Goal: Transaction & Acquisition: Purchase product/service

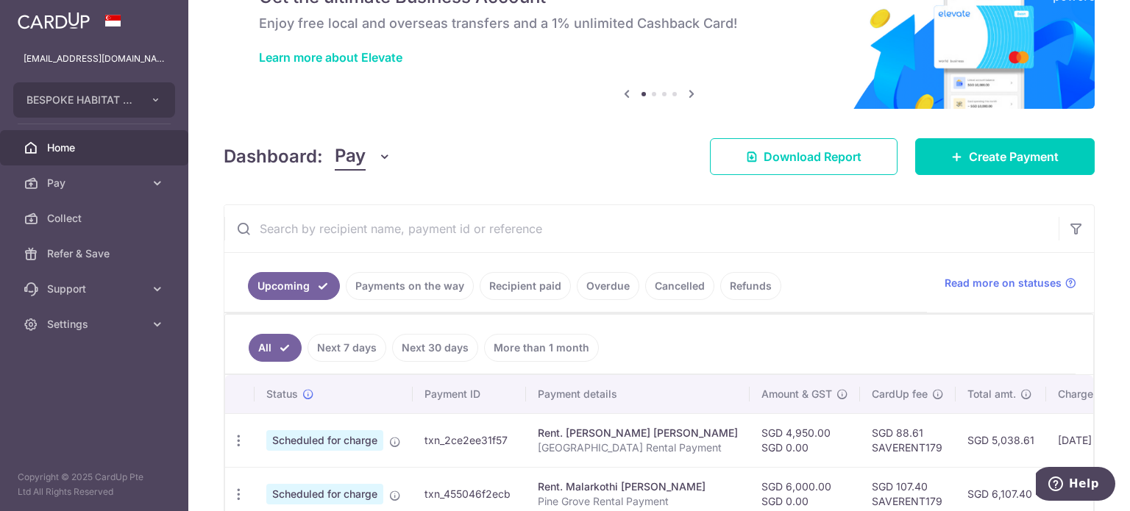
scroll to position [74, 0]
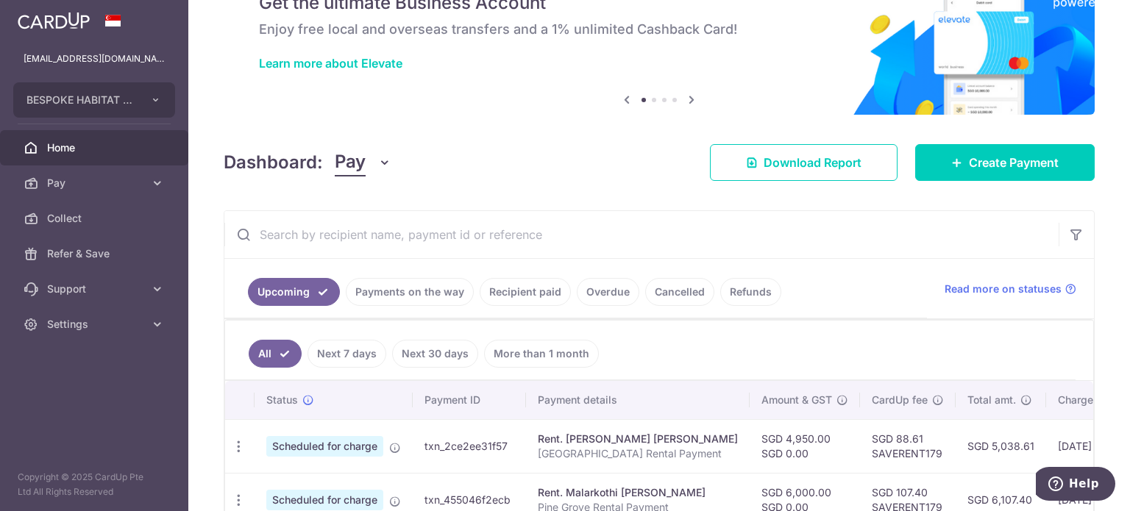
click at [418, 292] on link "Payments on the way" at bounding box center [410, 292] width 128 height 28
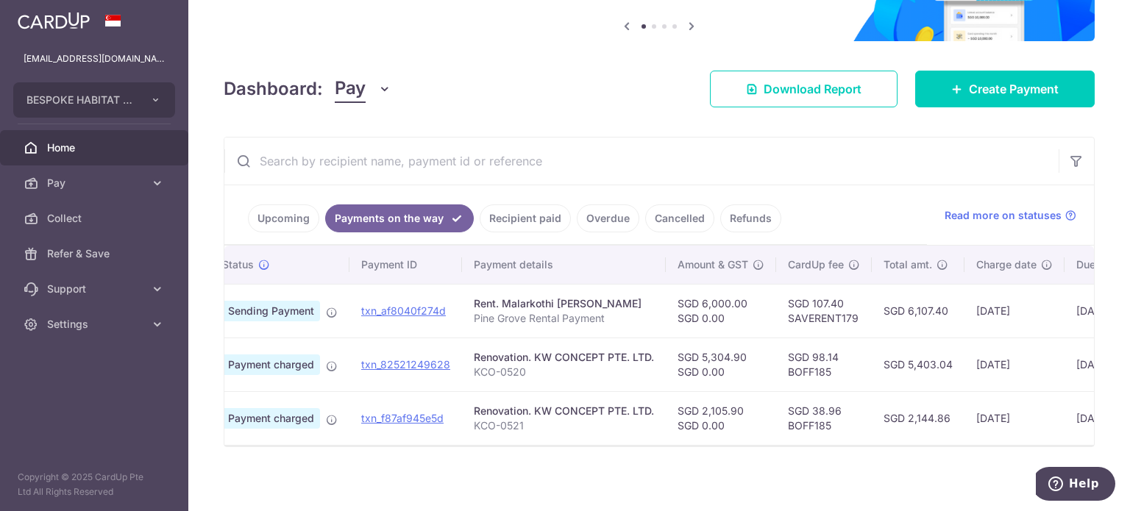
scroll to position [0, 0]
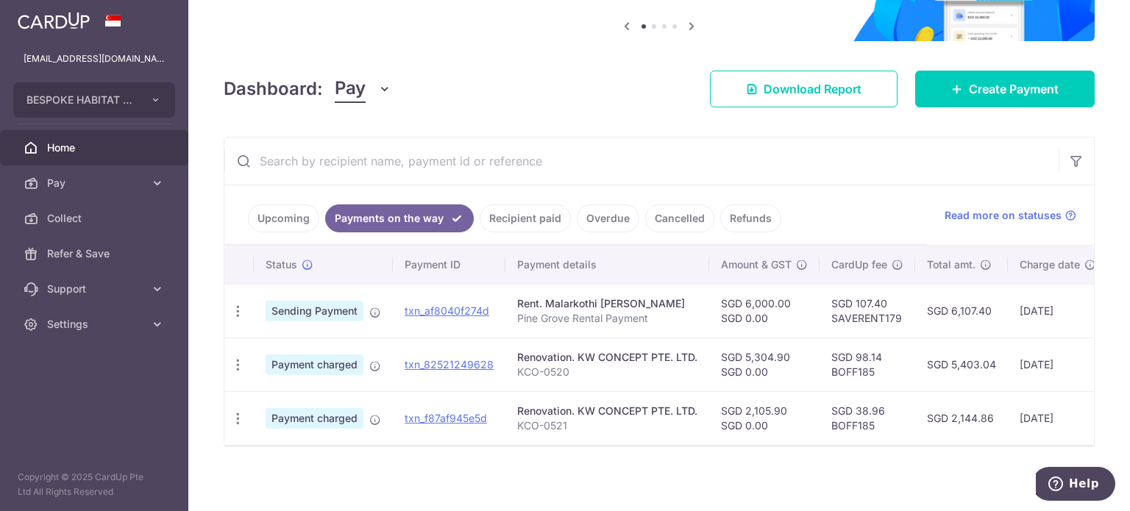
click at [514, 214] on link "Recipient paid" at bounding box center [525, 219] width 91 height 28
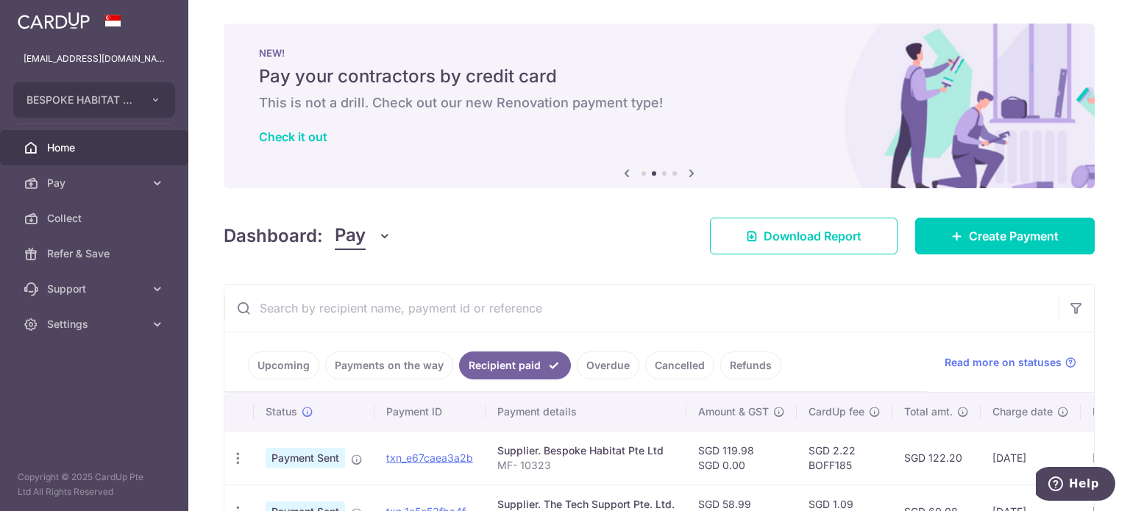
click at [366, 363] on link "Payments on the way" at bounding box center [389, 366] width 128 height 28
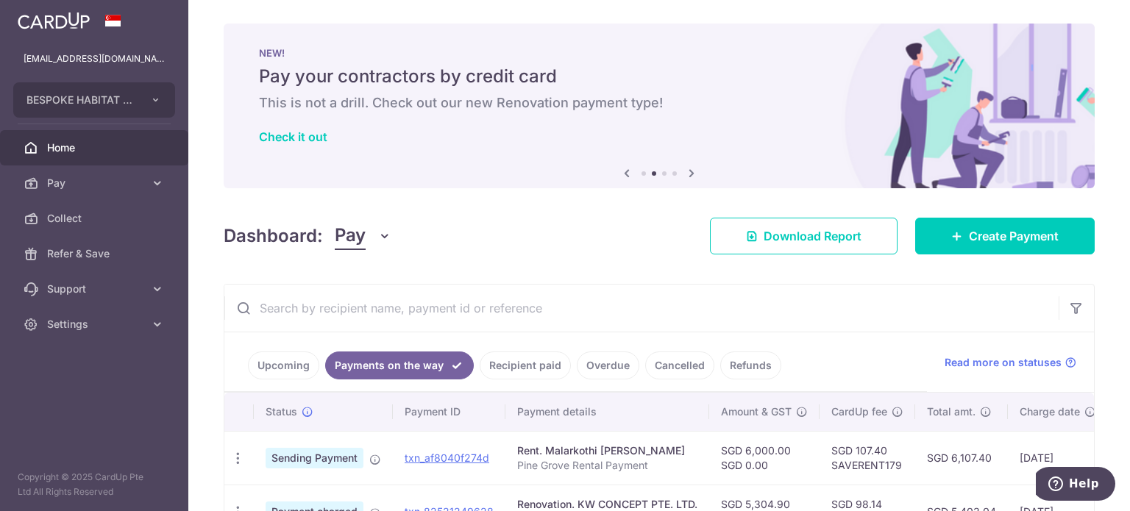
scroll to position [157, 0]
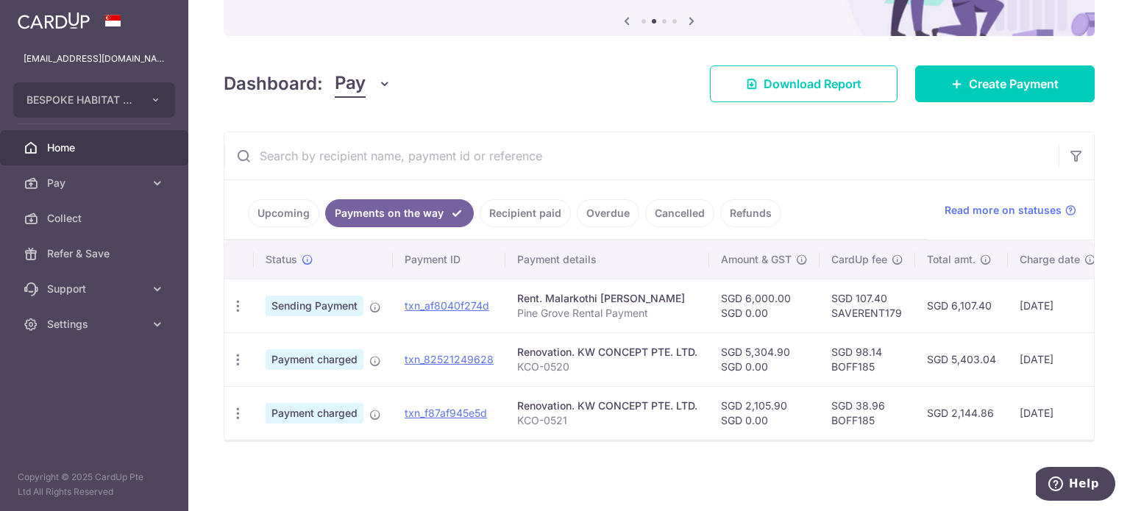
click at [275, 210] on link "Upcoming" at bounding box center [283, 213] width 71 height 28
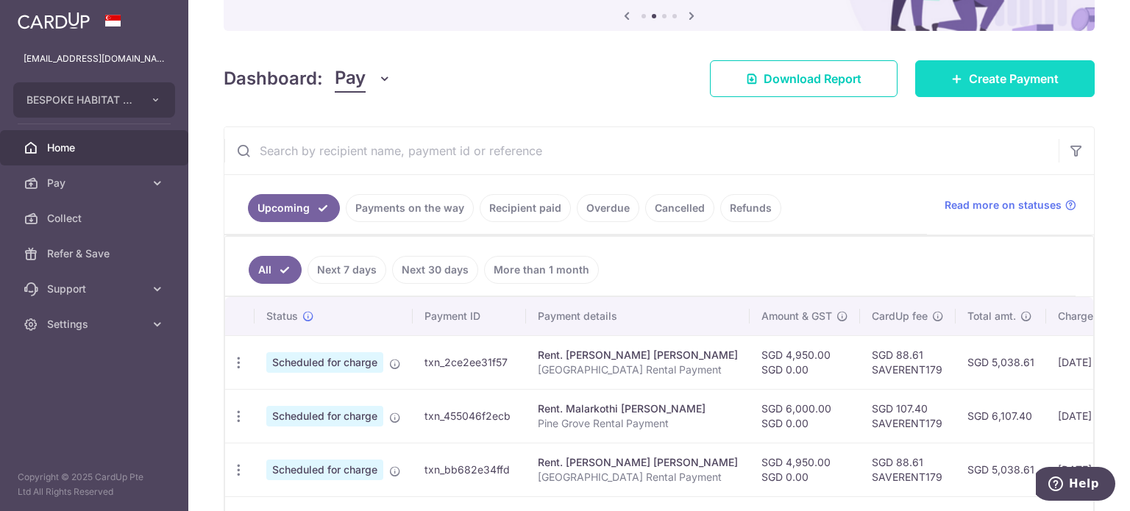
click at [981, 80] on span "Create Payment" at bounding box center [1014, 79] width 90 height 18
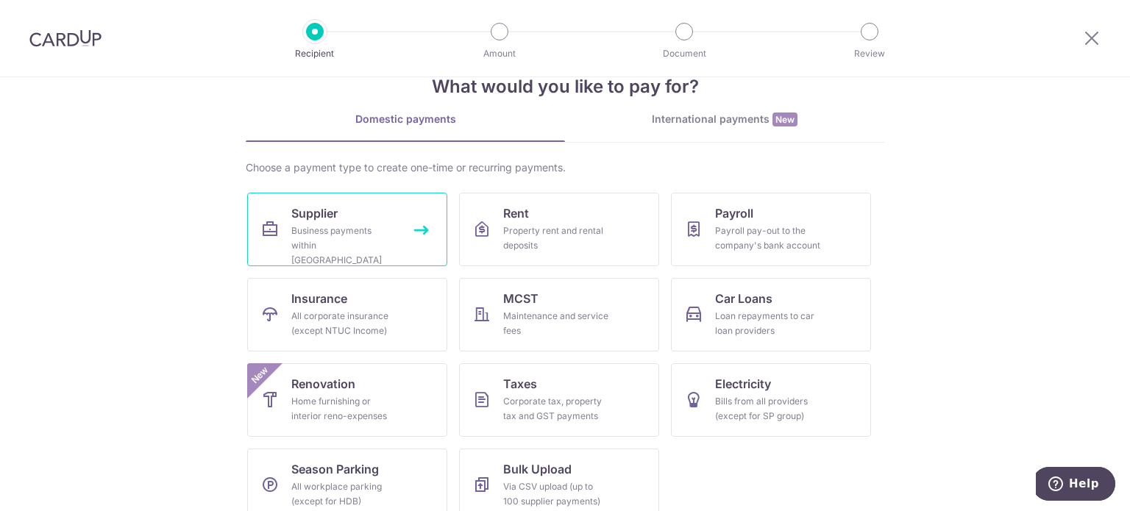
scroll to position [61, 0]
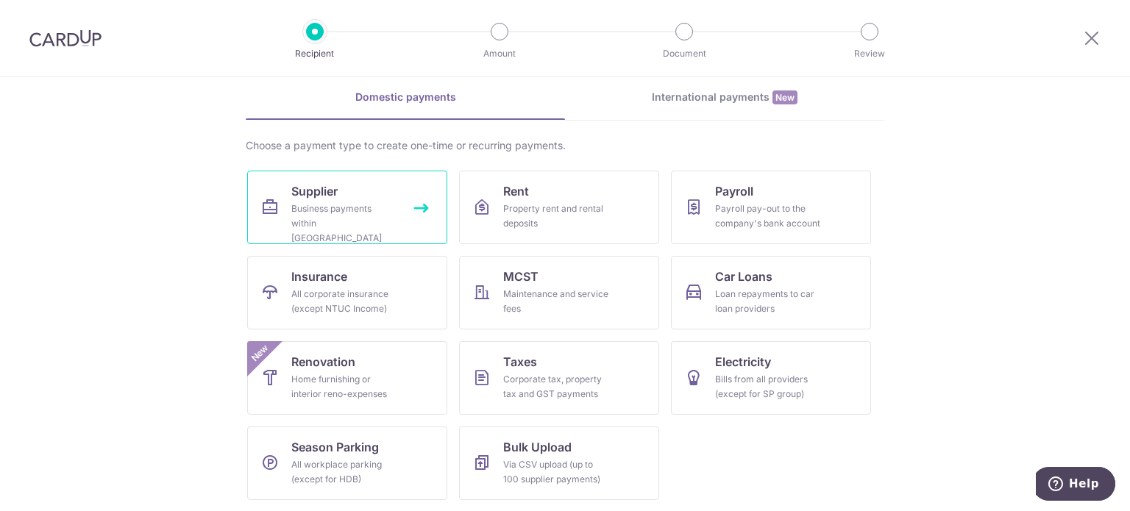
click at [385, 198] on link "Supplier Business payments within Singapore" at bounding box center [347, 208] width 200 height 74
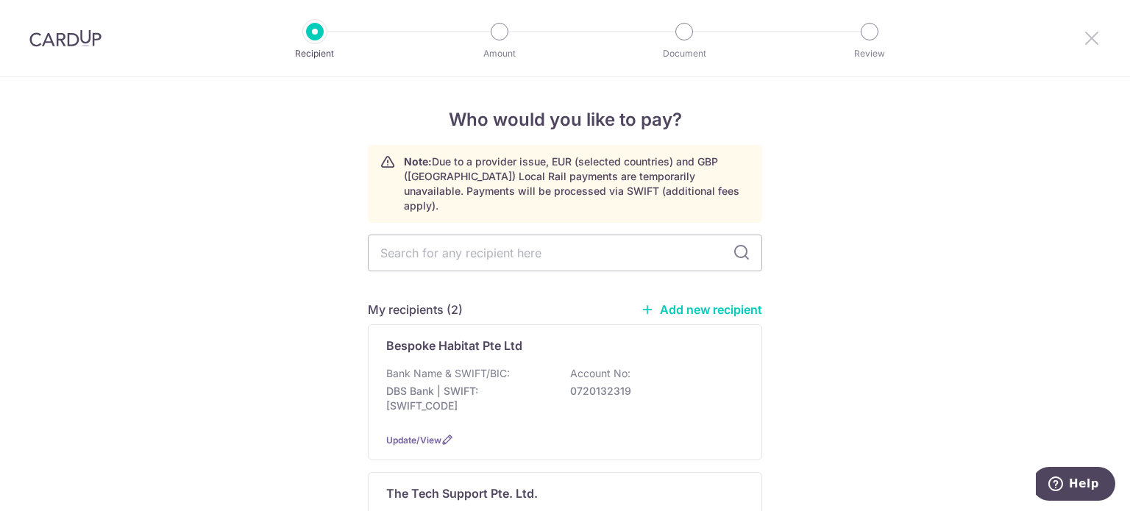
click at [1096, 39] on icon at bounding box center [1092, 38] width 18 height 18
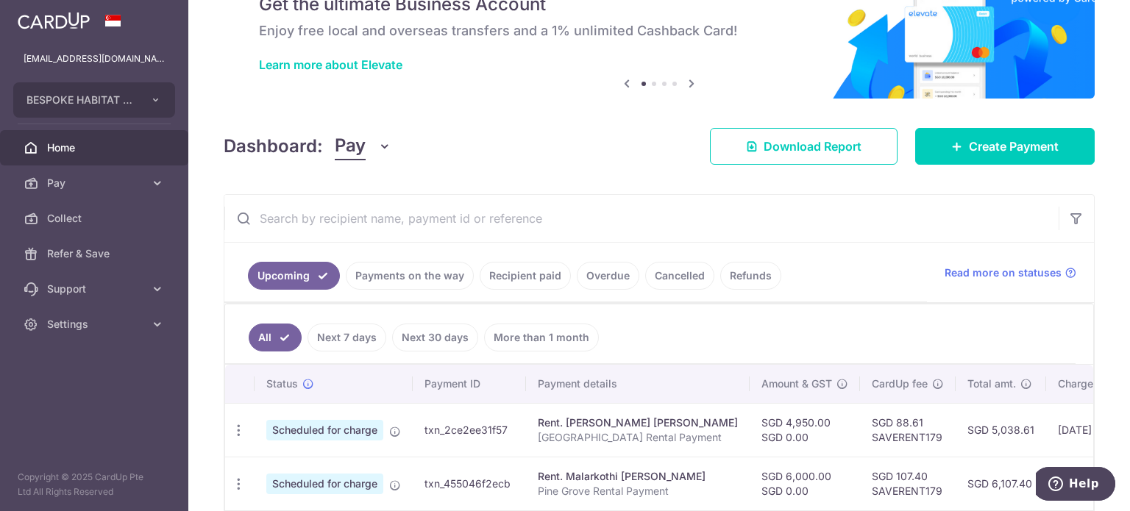
scroll to position [147, 0]
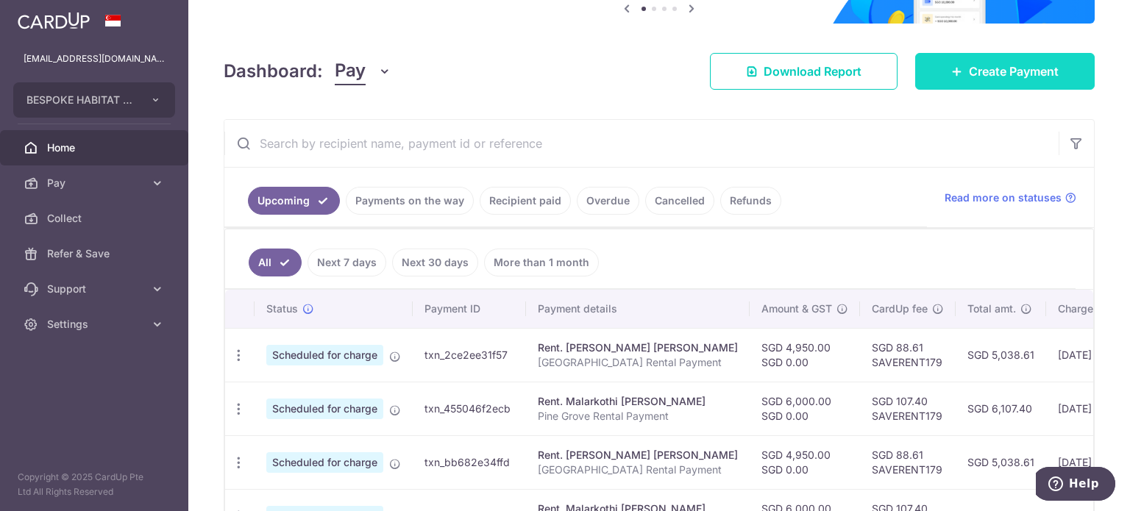
click at [1026, 81] on link "Create Payment" at bounding box center [1005, 71] width 180 height 37
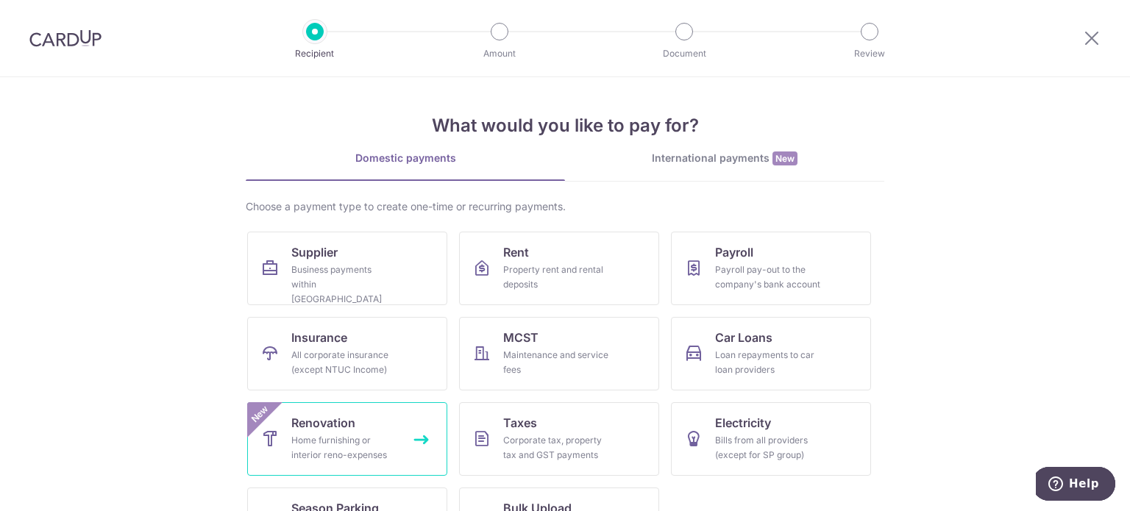
click at [369, 455] on div "Home furnishing or interior reno-expenses" at bounding box center [344, 447] width 106 height 29
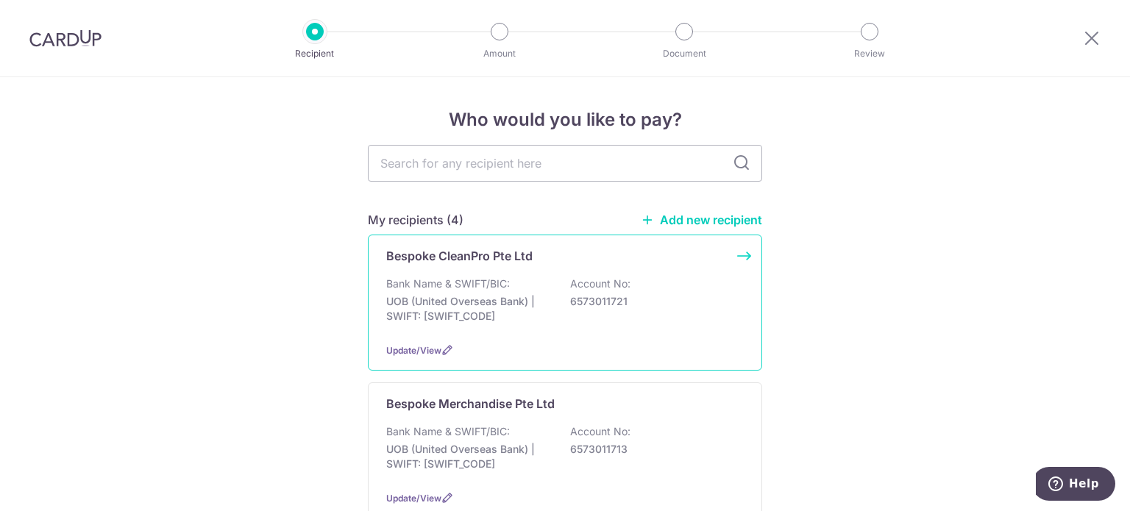
scroll to position [74, 0]
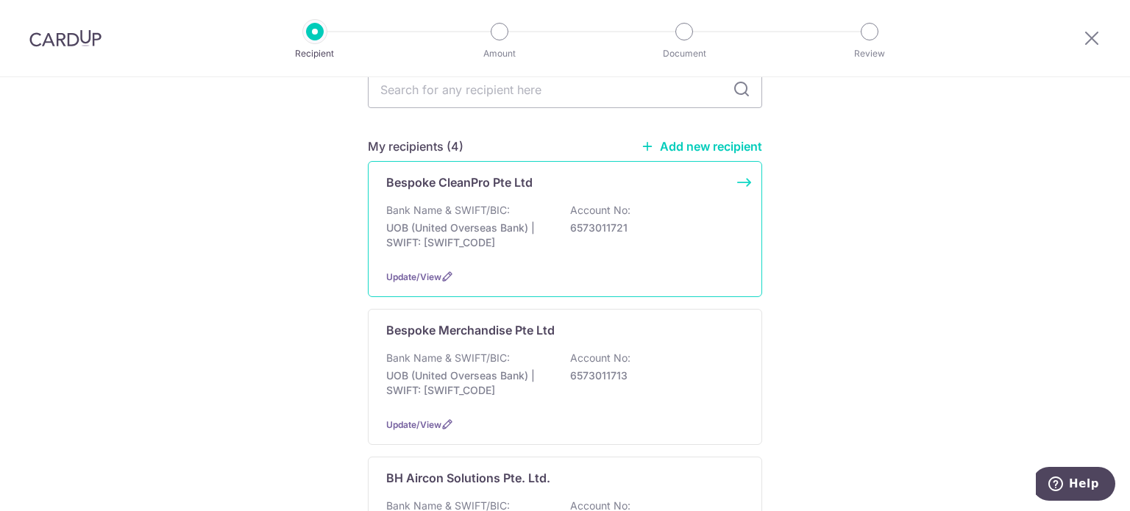
click at [525, 266] on div "Bespoke CleanPro Pte Ltd Bank Name & SWIFT/BIC: UOB (United Overseas Bank) | SW…" at bounding box center [565, 229] width 394 height 136
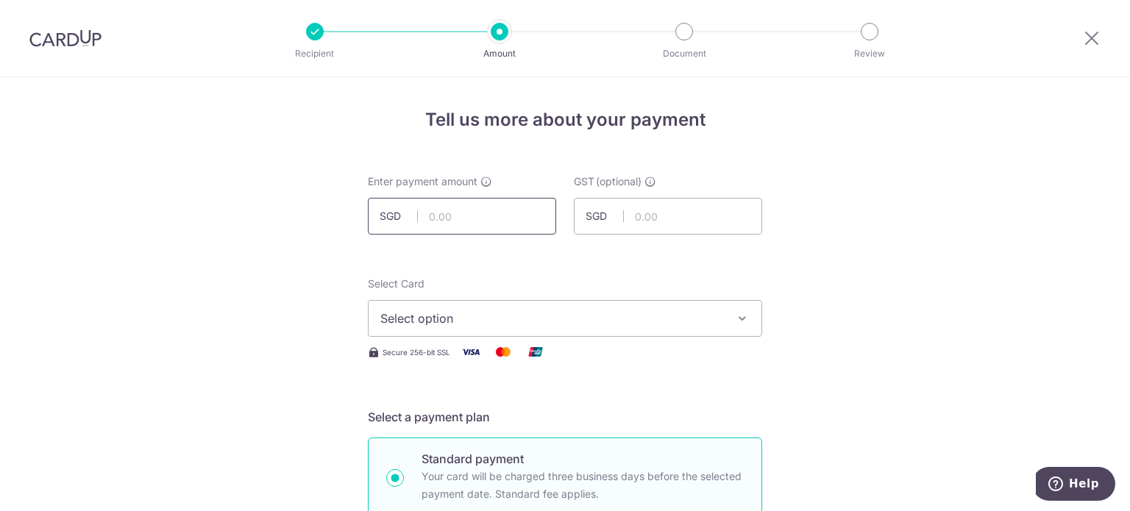
click at [477, 211] on input "text" at bounding box center [462, 216] width 188 height 37
paste input "CLI-22357"
type input "22357"
drag, startPoint x: 497, startPoint y: 220, endPoint x: 354, endPoint y: 219, distance: 143.5
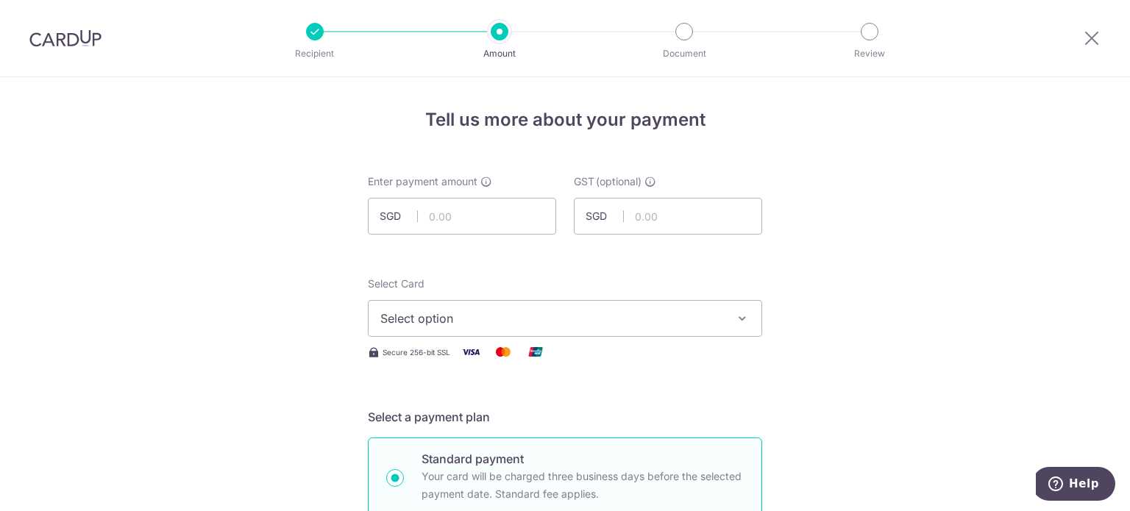
click at [429, 310] on span "Select option" at bounding box center [551, 319] width 343 height 18
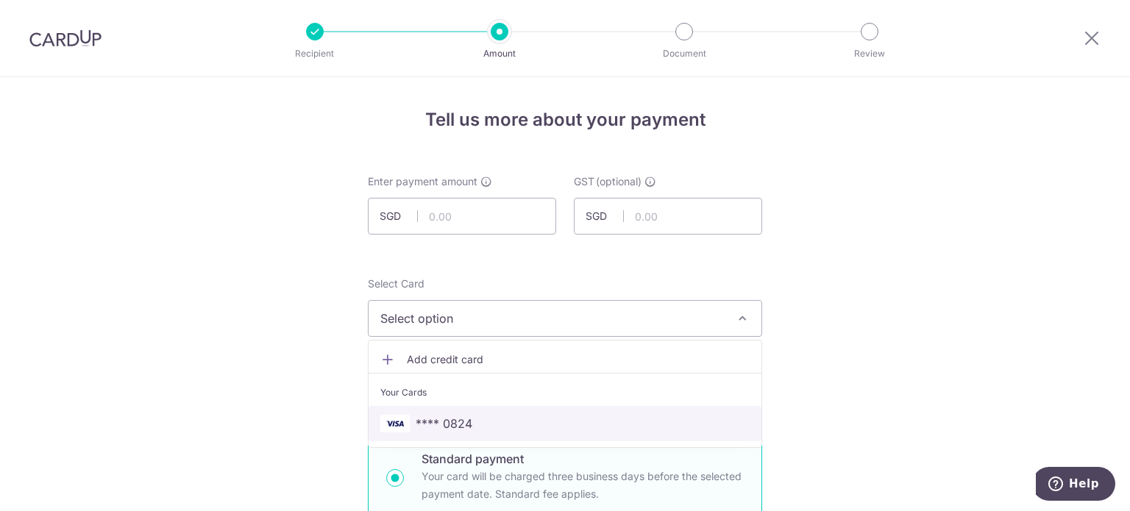
click at [436, 412] on link "**** 0824" at bounding box center [565, 423] width 393 height 35
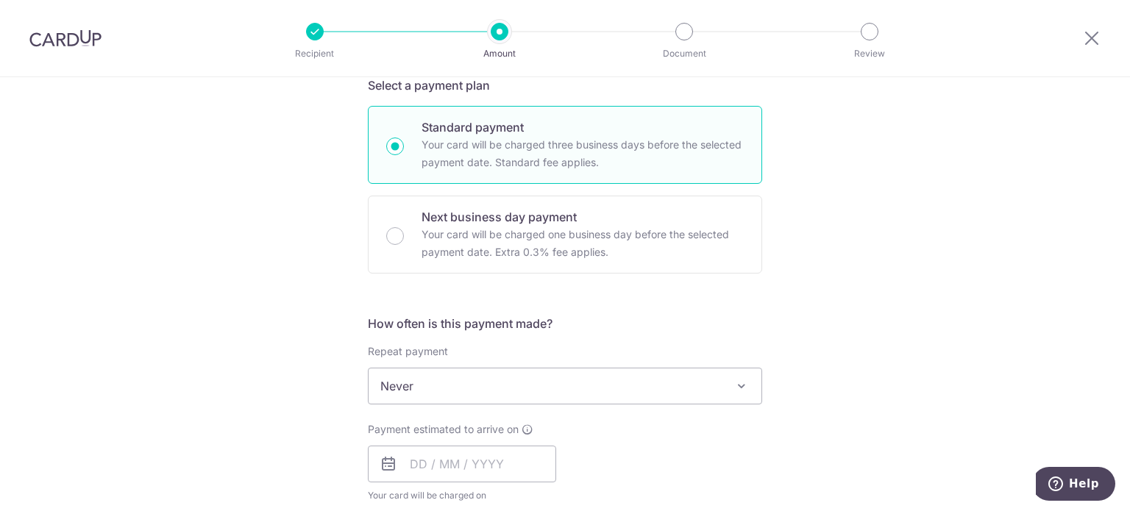
scroll to position [368, 0]
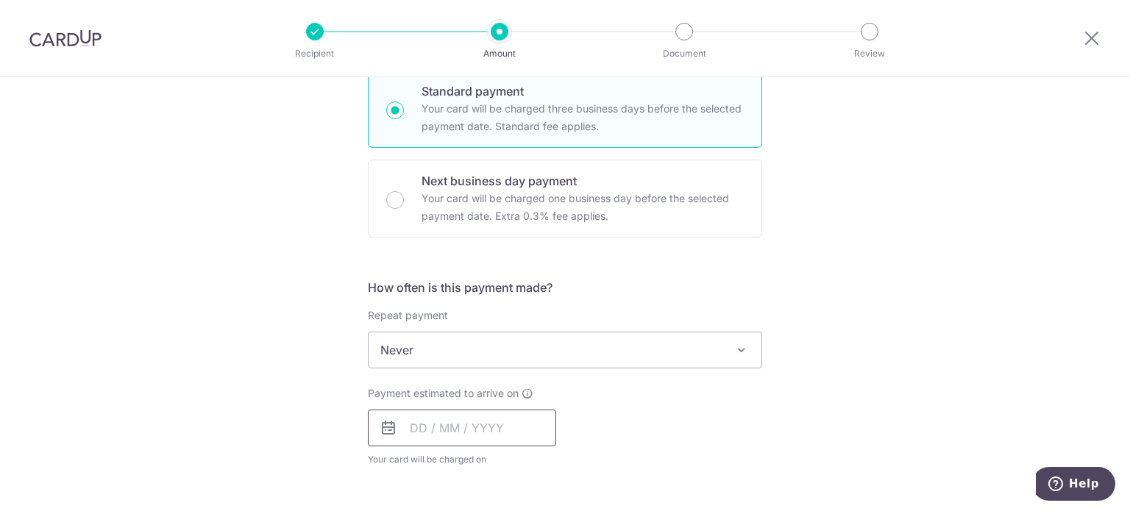
click at [439, 428] on input "text" at bounding box center [462, 428] width 188 height 37
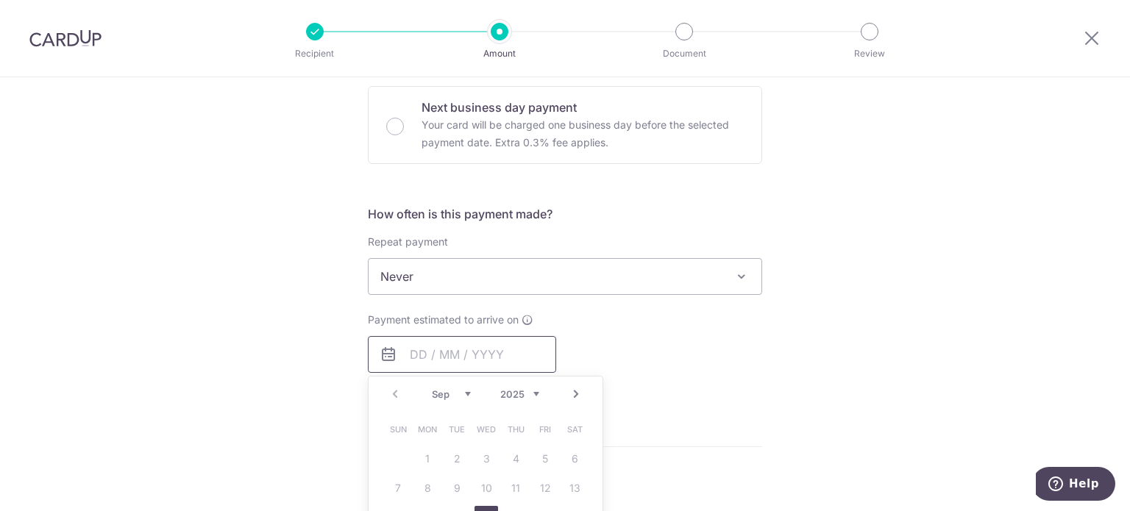
scroll to position [515, 0]
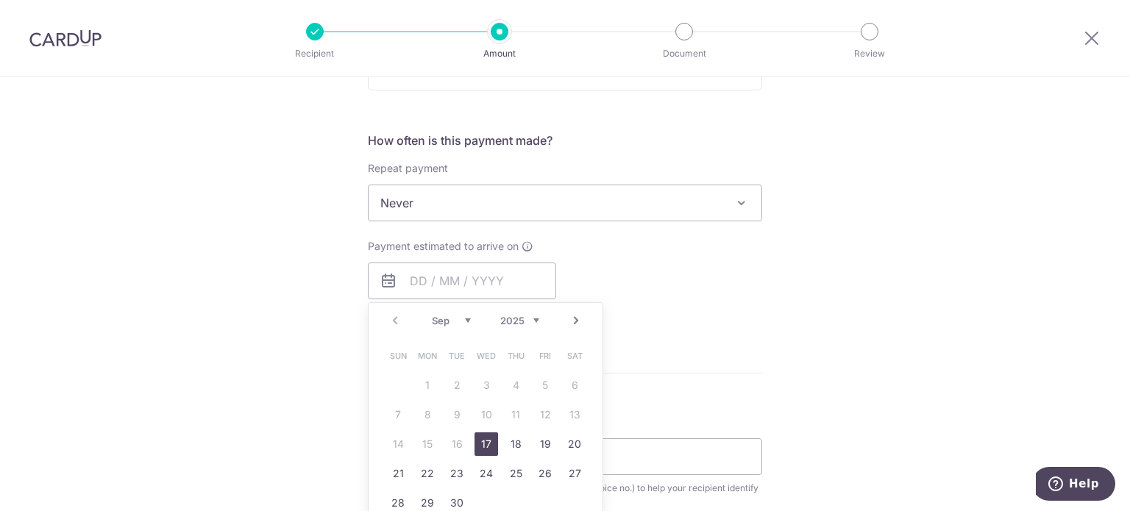
click at [478, 442] on link "17" at bounding box center [487, 445] width 24 height 24
type input "[DATE]"
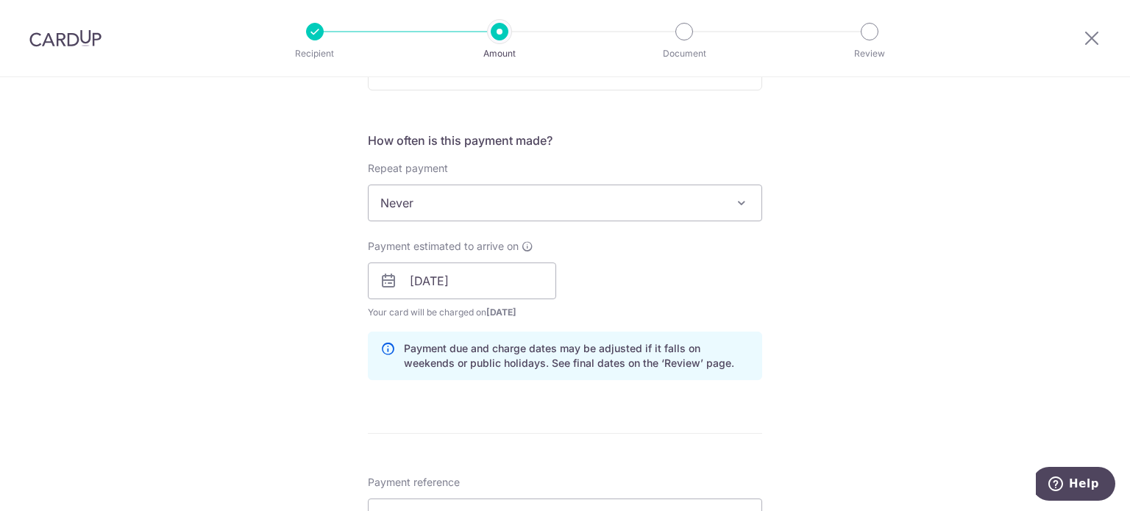
scroll to position [736, 0]
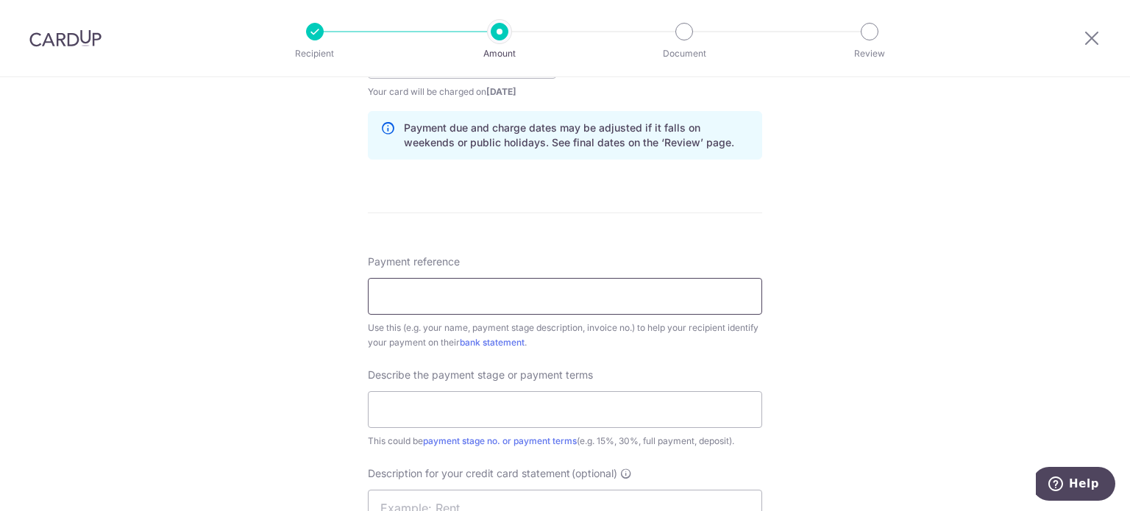
click at [450, 304] on input "Payment reference" at bounding box center [565, 296] width 394 height 37
paste input "CLI-22357"
type input "CLI-22357"
click at [471, 406] on input "text" at bounding box center [565, 409] width 394 height 37
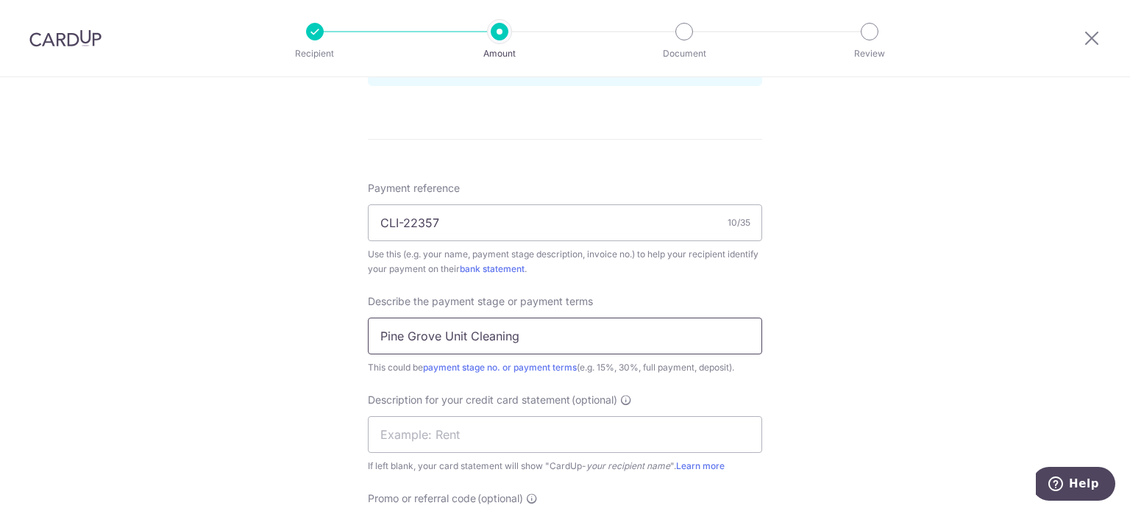
scroll to position [883, 0]
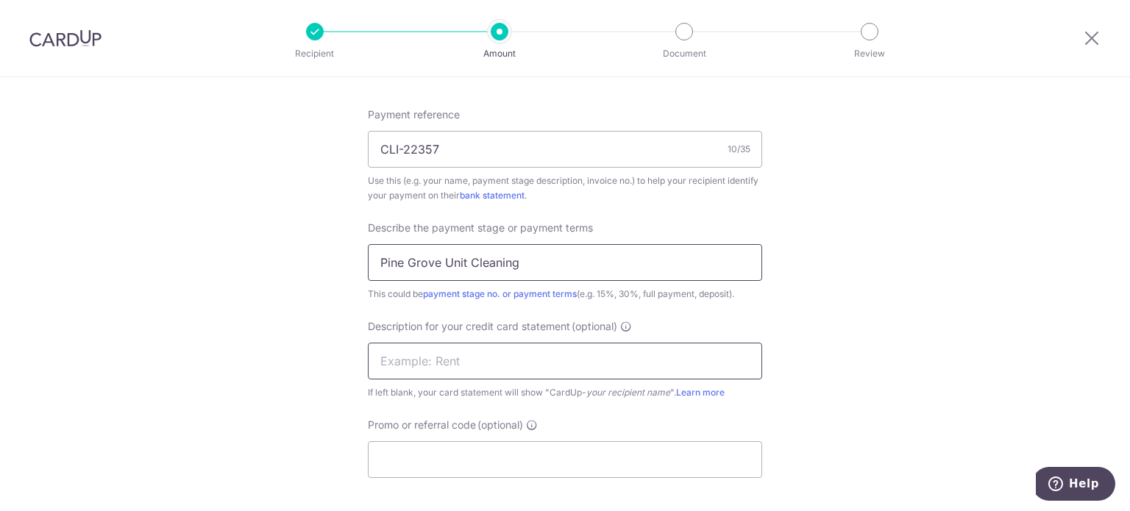
type input "Pine Grove Unit Cleaning"
click at [530, 360] on input "text" at bounding box center [565, 361] width 394 height 37
type input "PG Cleaning"
click at [499, 466] on input "Promo or referral code (optional)" at bounding box center [565, 459] width 394 height 37
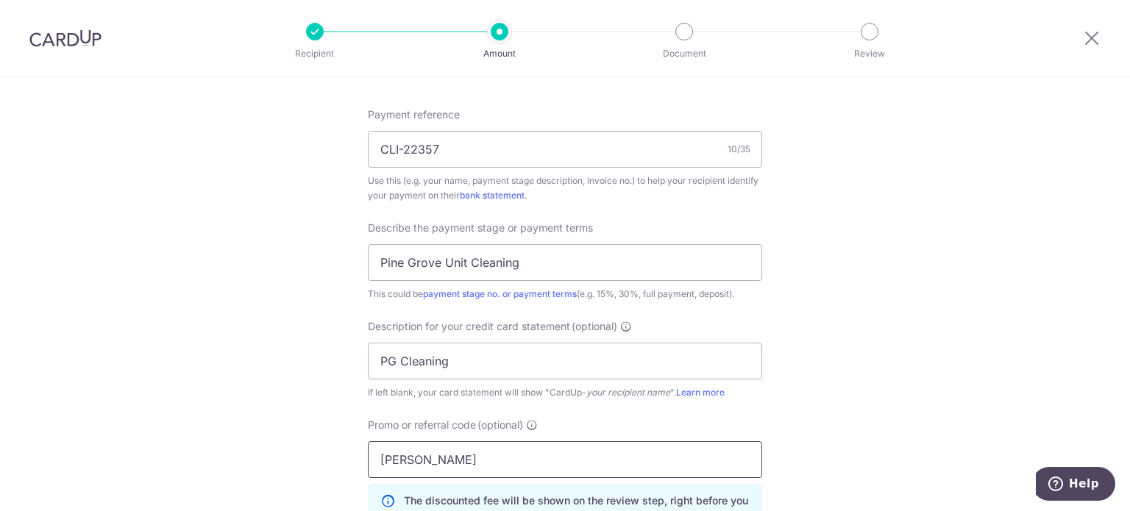
click at [402, 453] on input "BOFF" at bounding box center [565, 459] width 394 height 37
paste input "185"
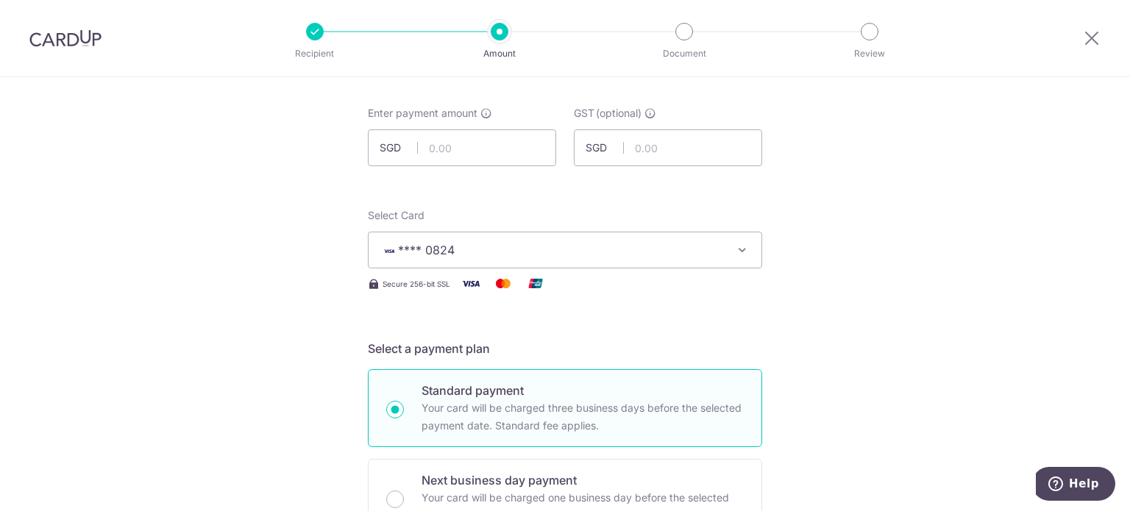
scroll to position [0, 0]
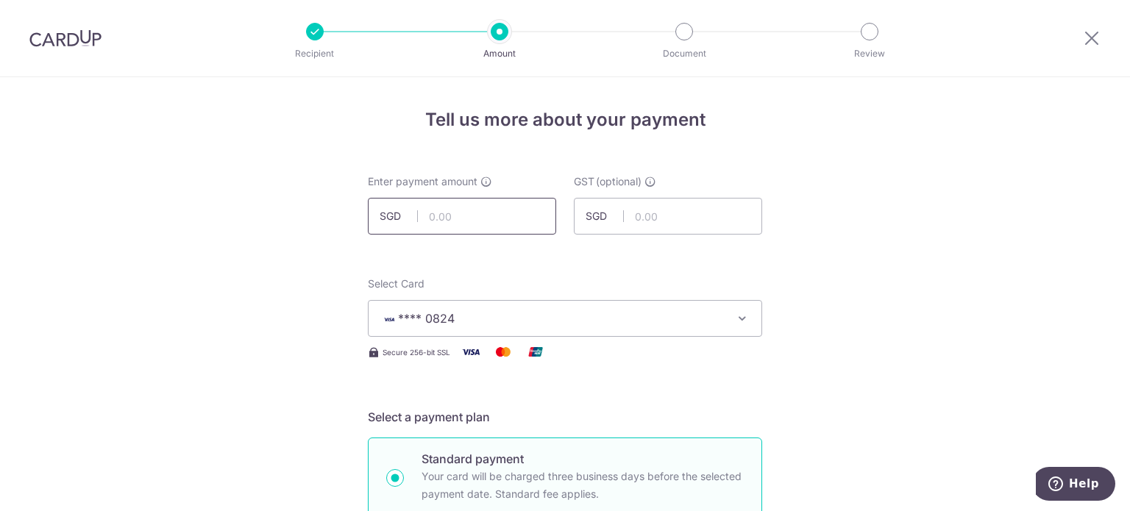
type input "BOFF185"
click at [465, 217] on input "text" at bounding box center [462, 216] width 188 height 37
click at [439, 210] on input "text" at bounding box center [462, 216] width 188 height 37
type input "92.65"
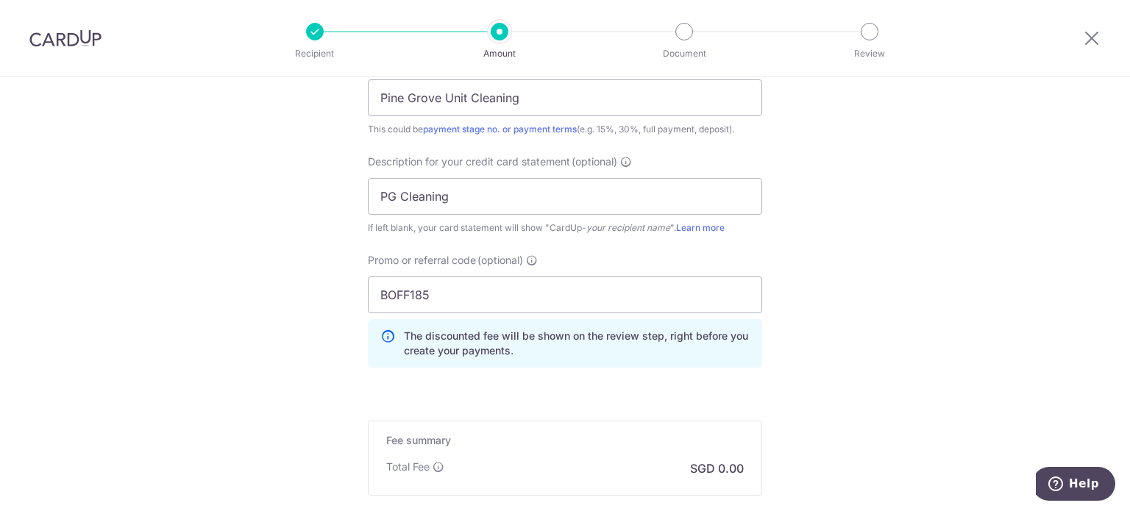
scroll to position [1218, 0]
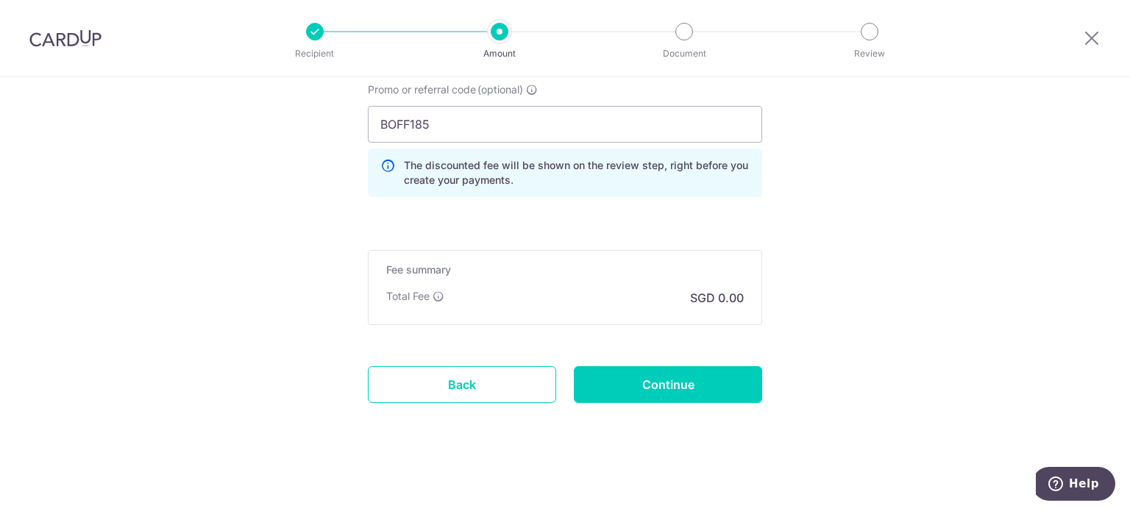
click at [630, 375] on input "Continue" at bounding box center [668, 384] width 188 height 37
type input "Create Schedule"
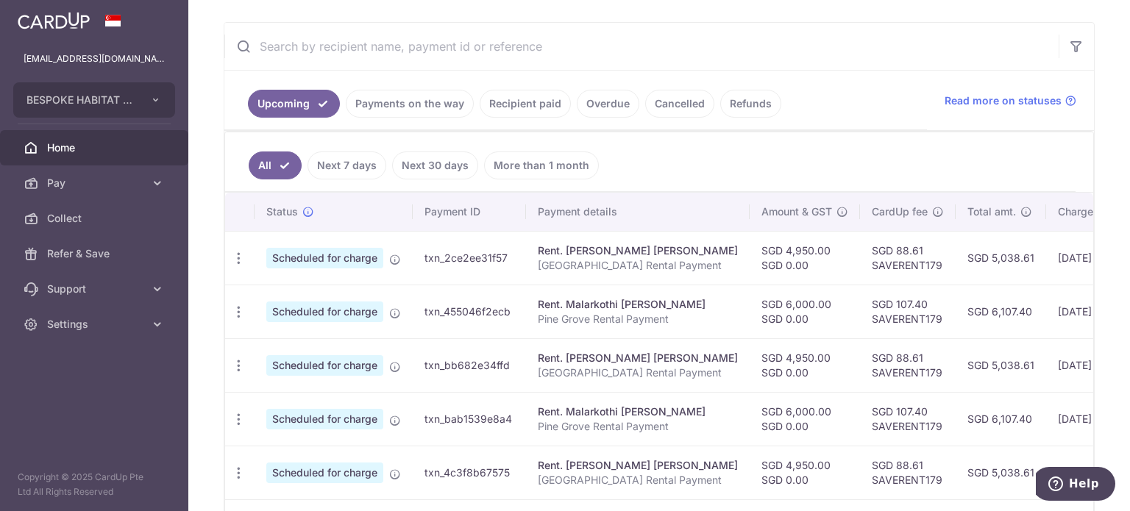
scroll to position [294, 0]
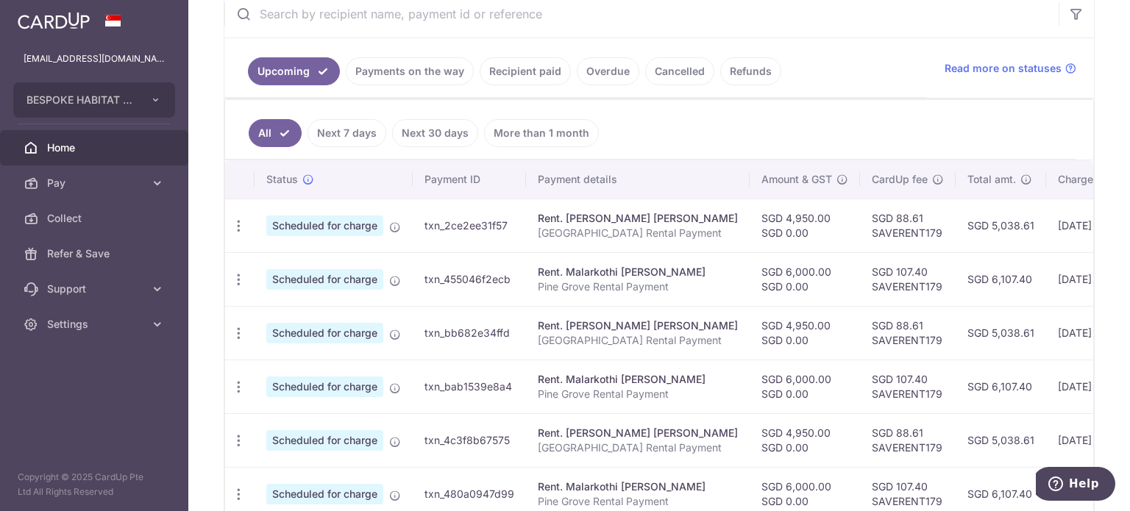
click at [519, 70] on link "Recipient paid" at bounding box center [525, 71] width 91 height 28
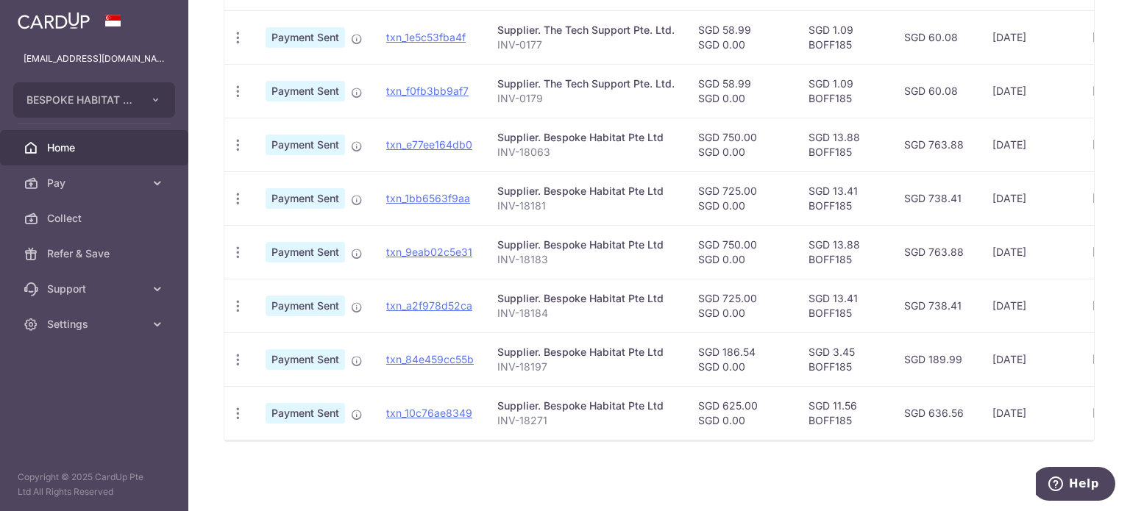
scroll to position [185, 0]
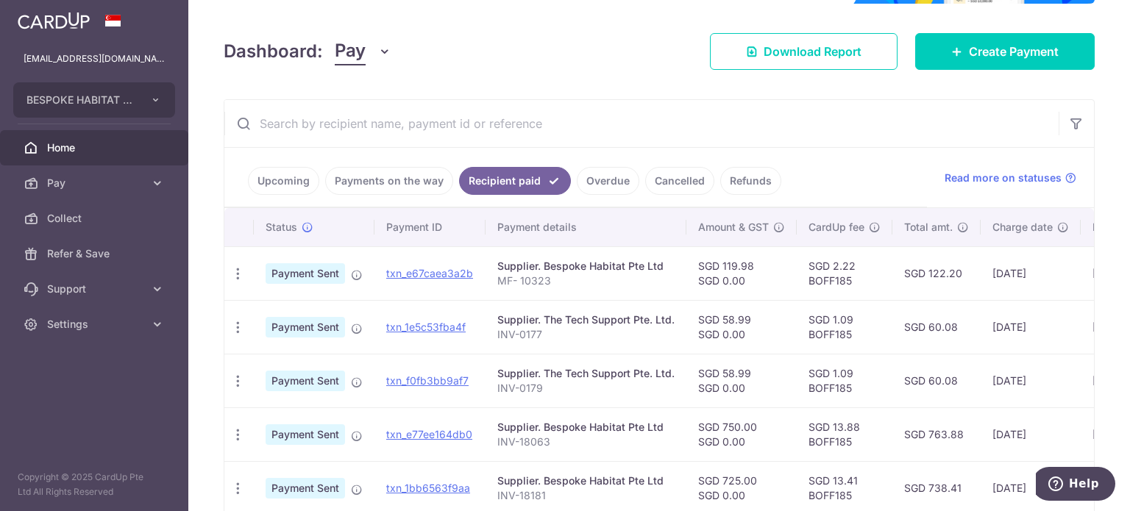
click at [400, 185] on link "Payments on the way" at bounding box center [389, 181] width 128 height 28
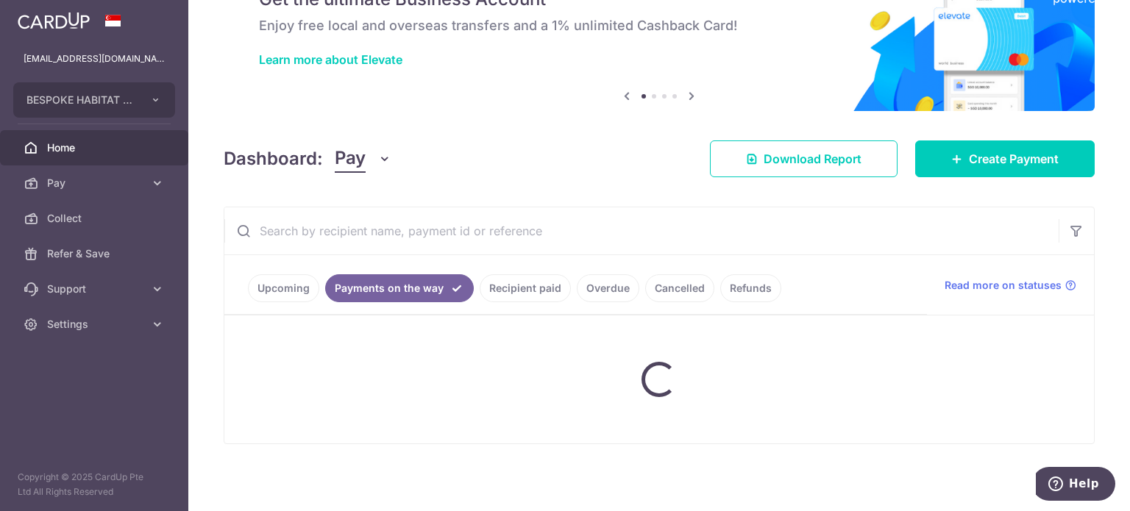
scroll to position [157, 0]
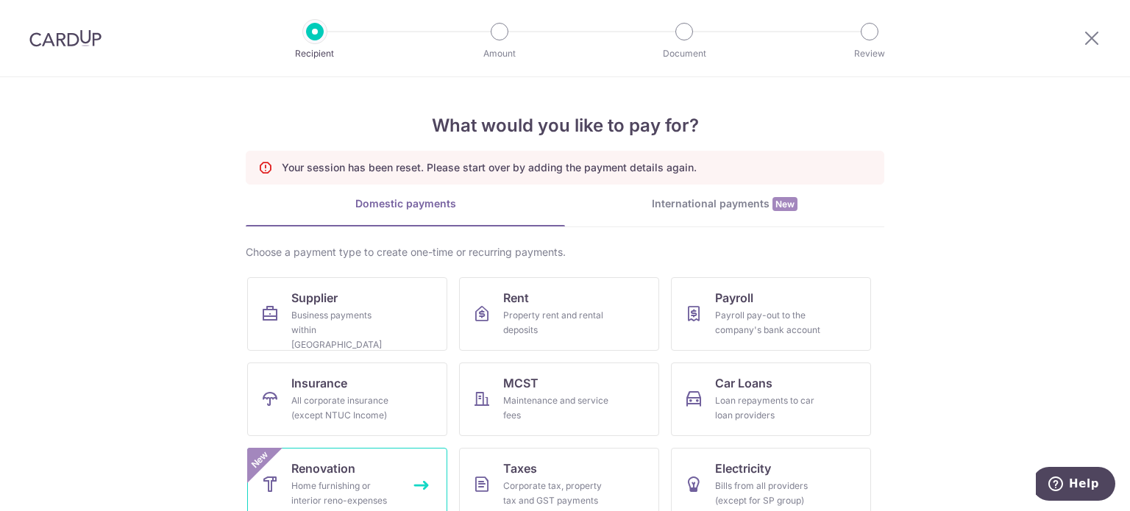
click at [355, 482] on div "Home furnishing or interior reno-expenses" at bounding box center [344, 493] width 106 height 29
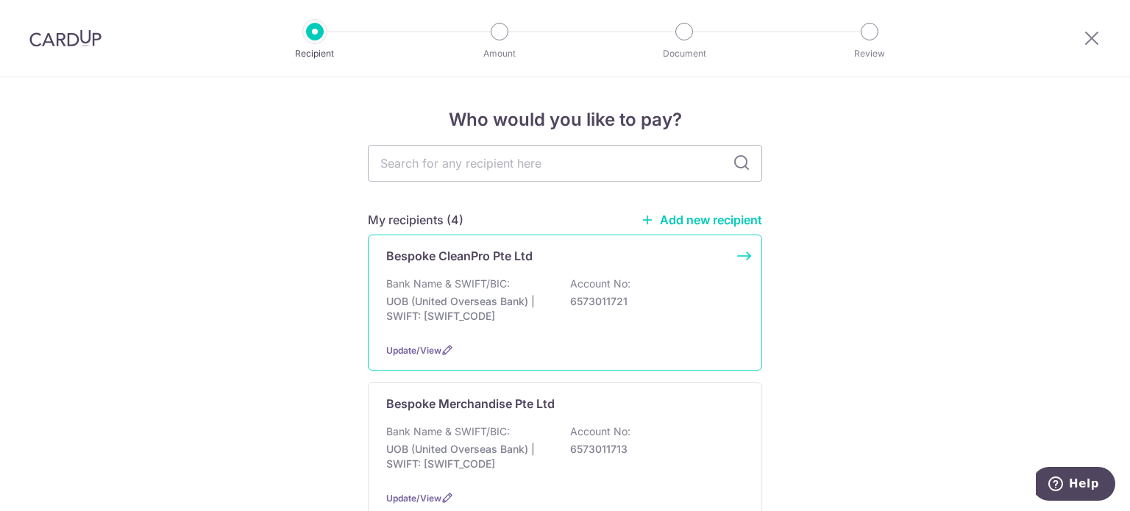
click at [502, 290] on p "Bank Name & SWIFT/BIC:" at bounding box center [448, 284] width 124 height 15
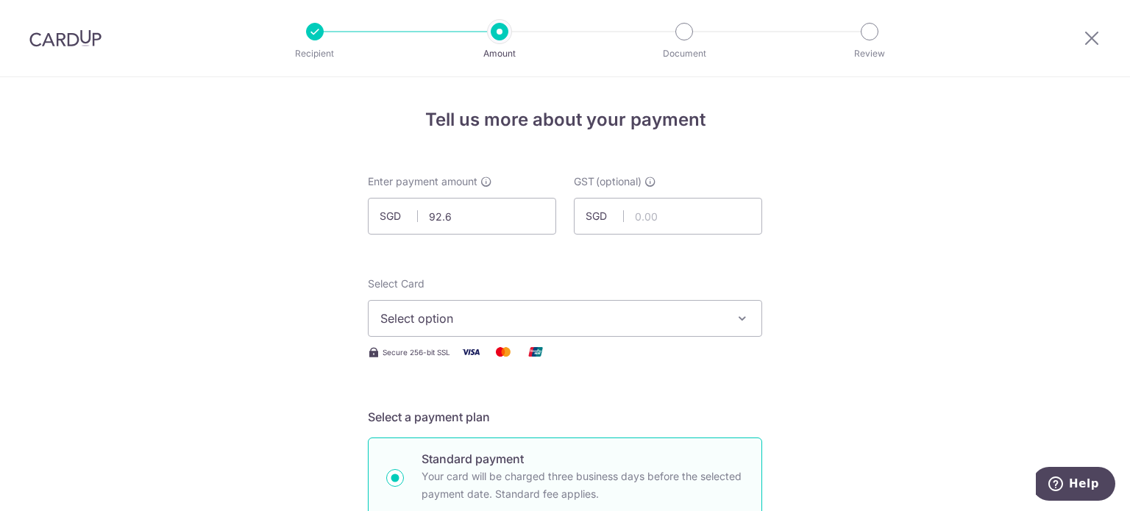
type input "92.65"
click at [494, 320] on span "Select option" at bounding box center [551, 319] width 343 height 18
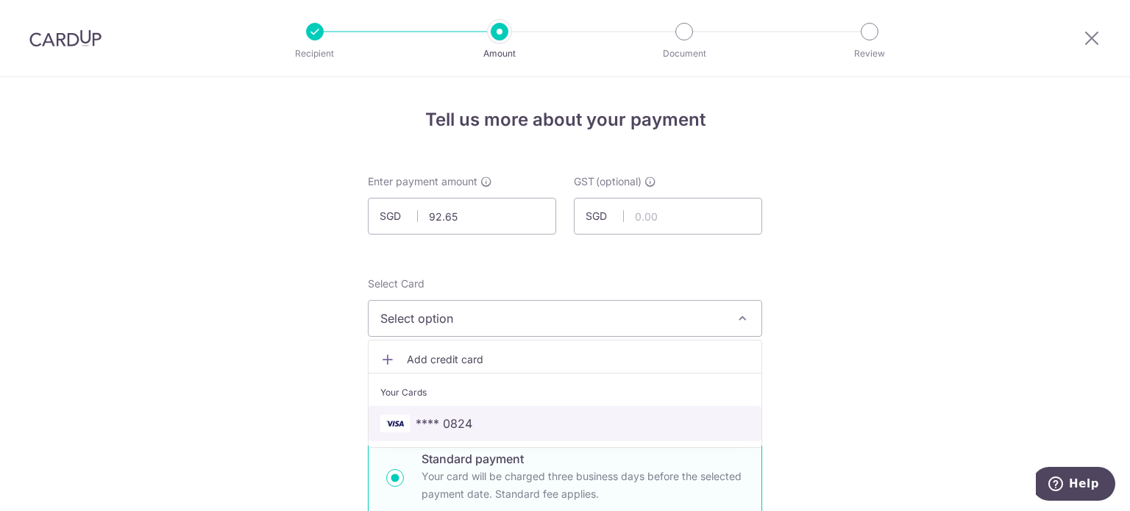
click at [451, 426] on span "**** 0824" at bounding box center [444, 424] width 57 height 18
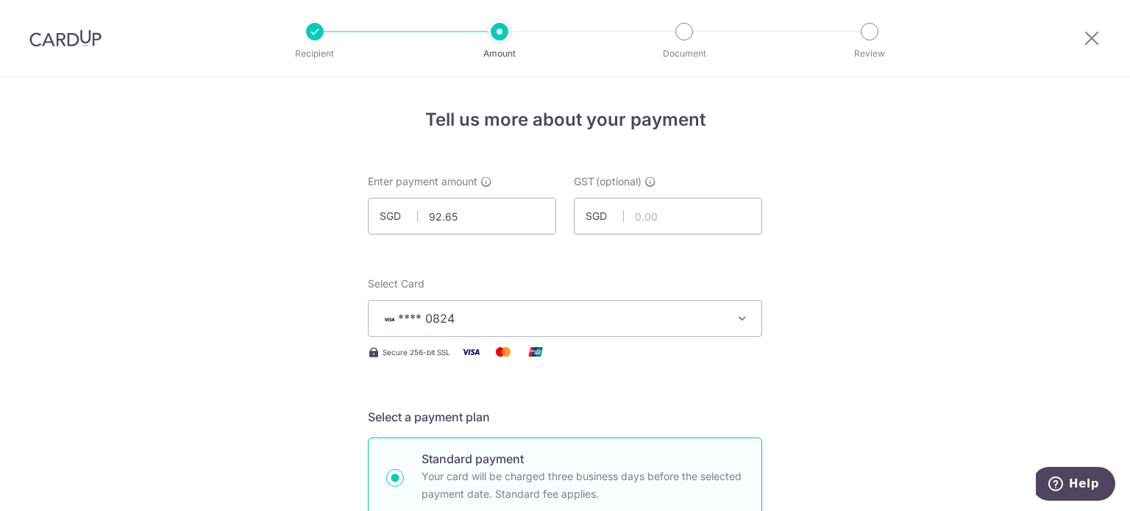
scroll to position [368, 0]
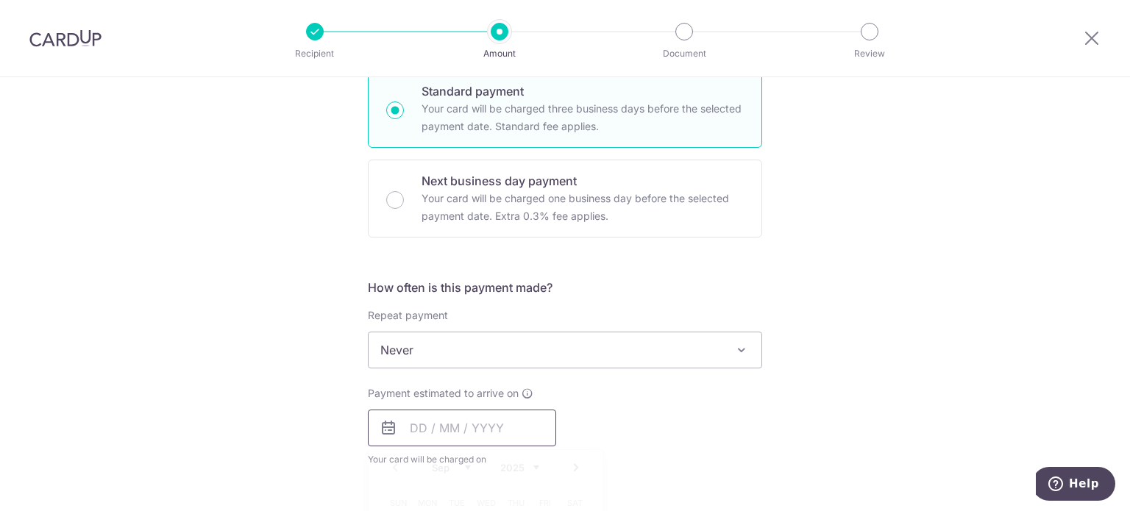
click at [471, 432] on input "text" at bounding box center [462, 428] width 188 height 37
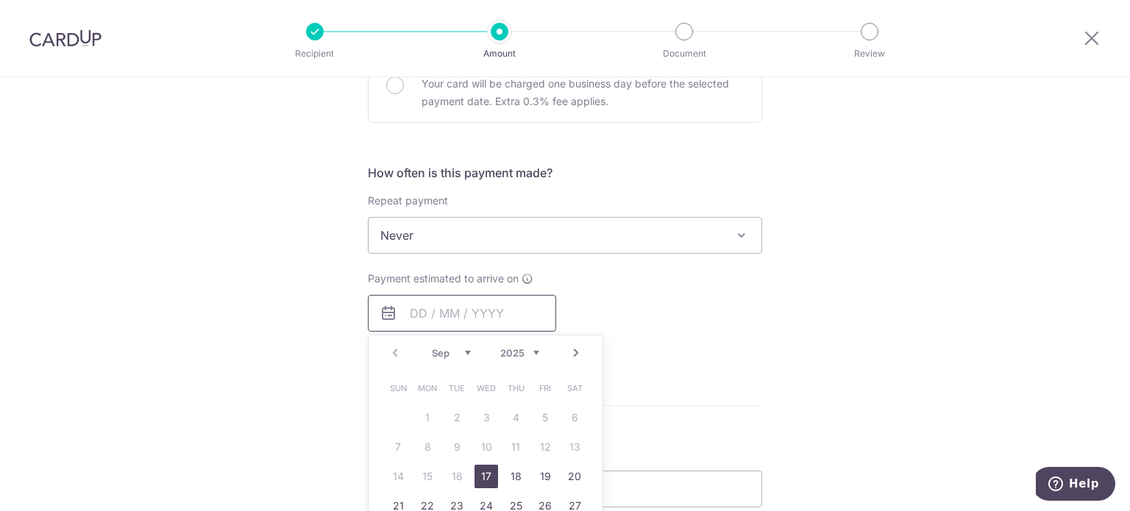
scroll to position [515, 0]
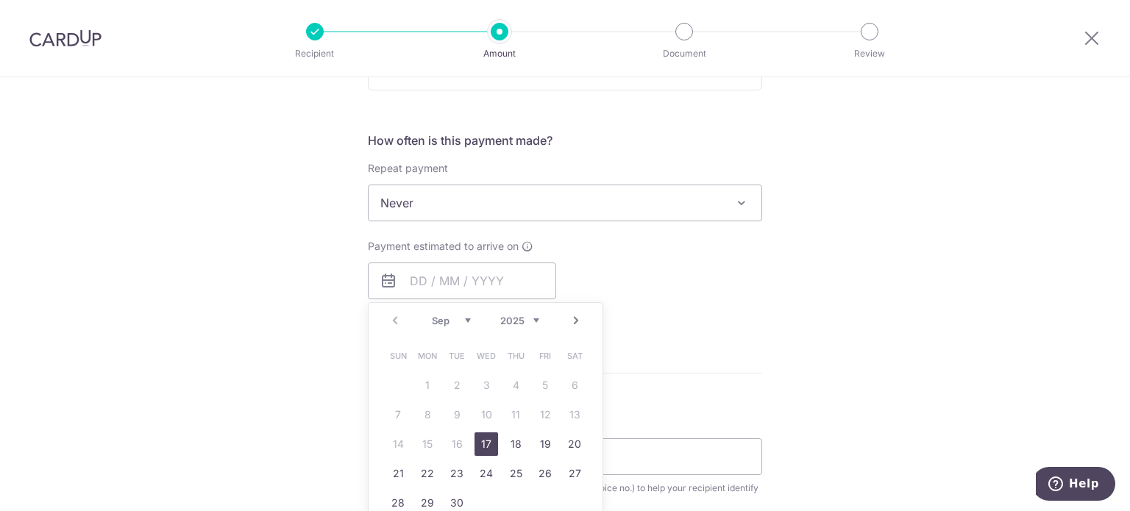
click at [476, 446] on link "17" at bounding box center [487, 445] width 24 height 24
type input "[DATE]"
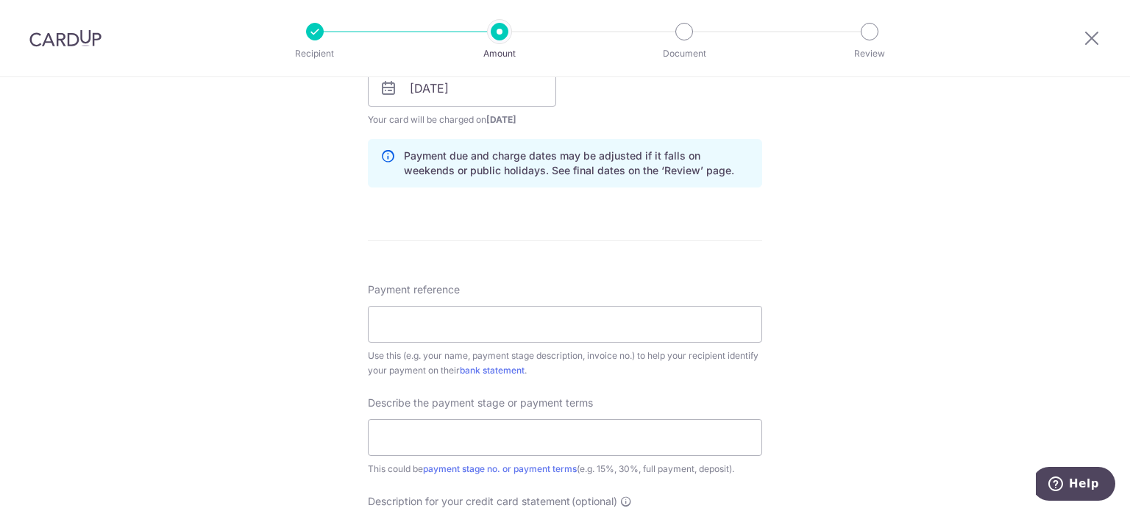
scroll to position [736, 0]
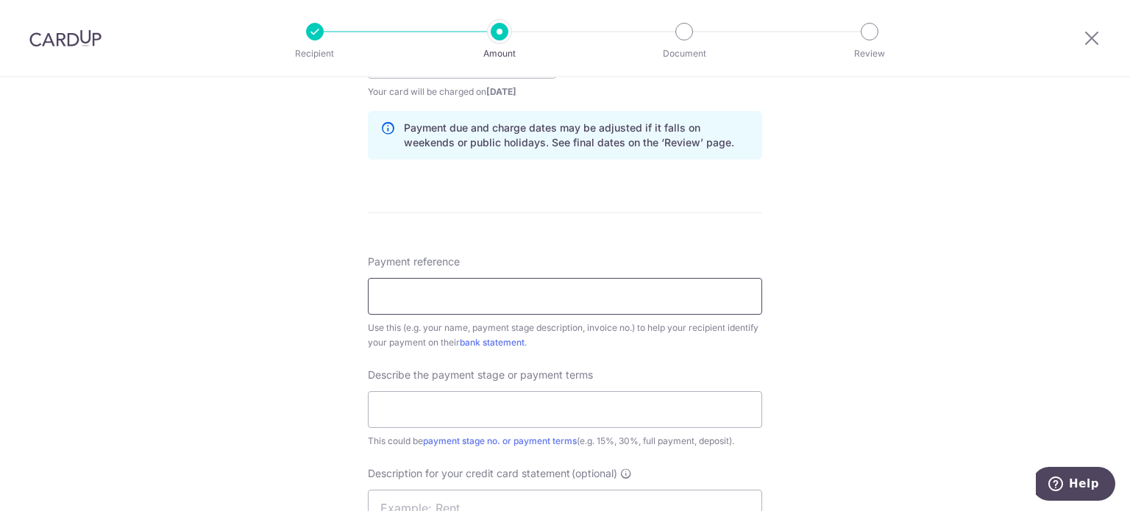
click at [456, 289] on input "Payment reference" at bounding box center [565, 296] width 394 height 37
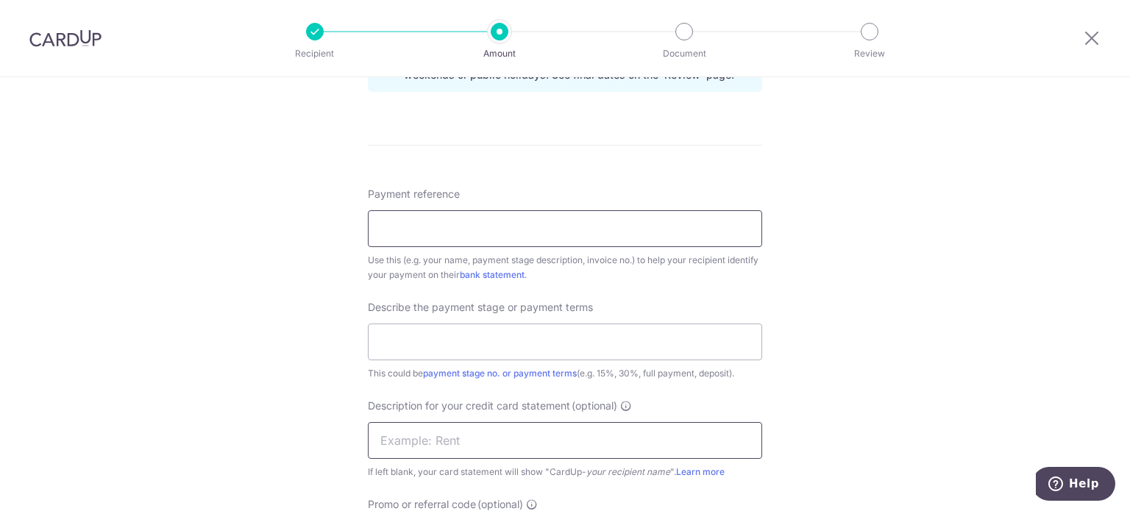
scroll to position [883, 0]
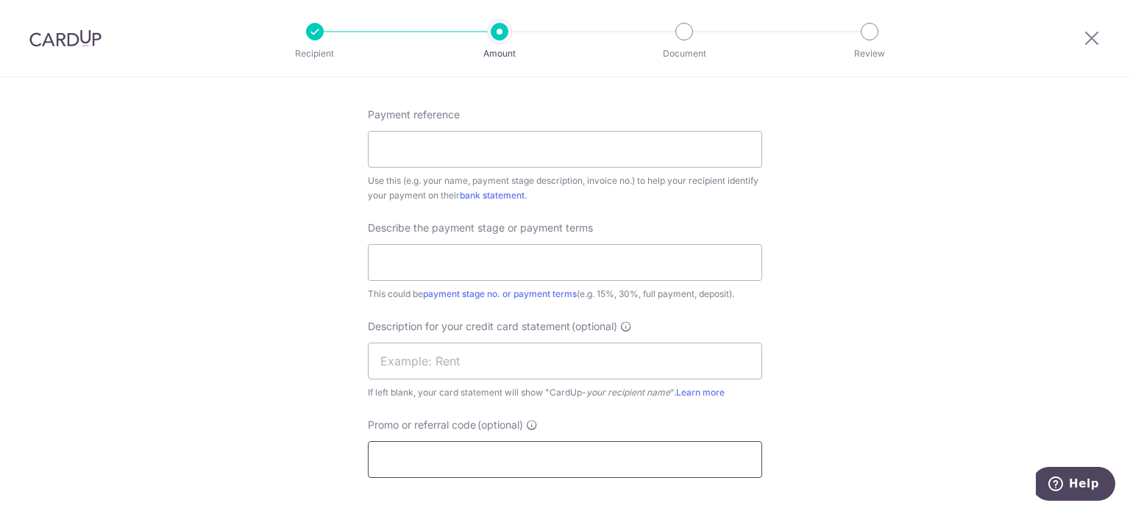
click at [419, 454] on input "Promo or referral code (optional)" at bounding box center [565, 459] width 394 height 37
paste input "BOFF185"
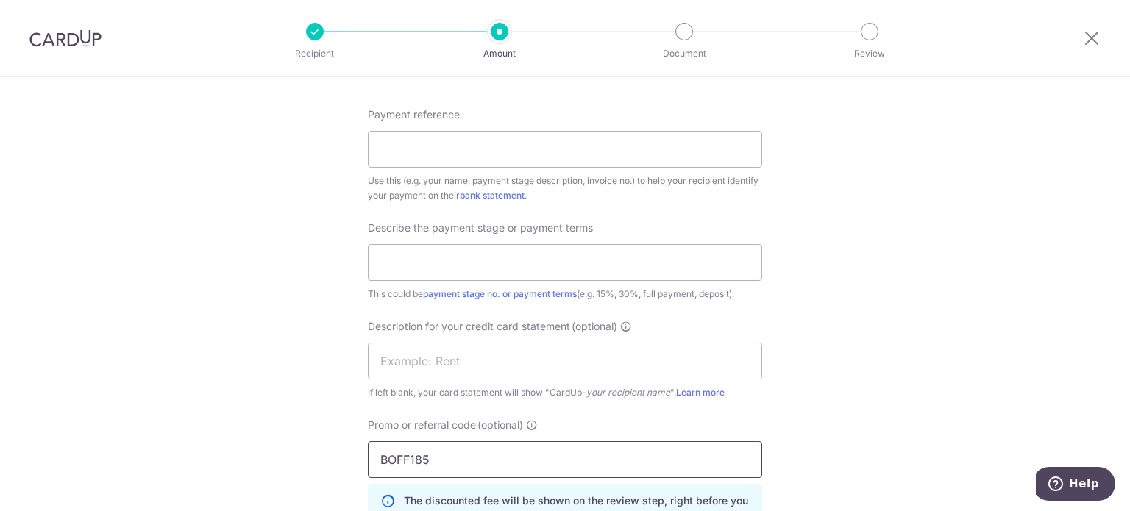
type input "BOFF185"
click at [427, 141] on input "Payment reference" at bounding box center [565, 149] width 394 height 37
paste input "CLI-22357"
type input "CLI-22357"
click at [430, 261] on input "text" at bounding box center [565, 262] width 394 height 37
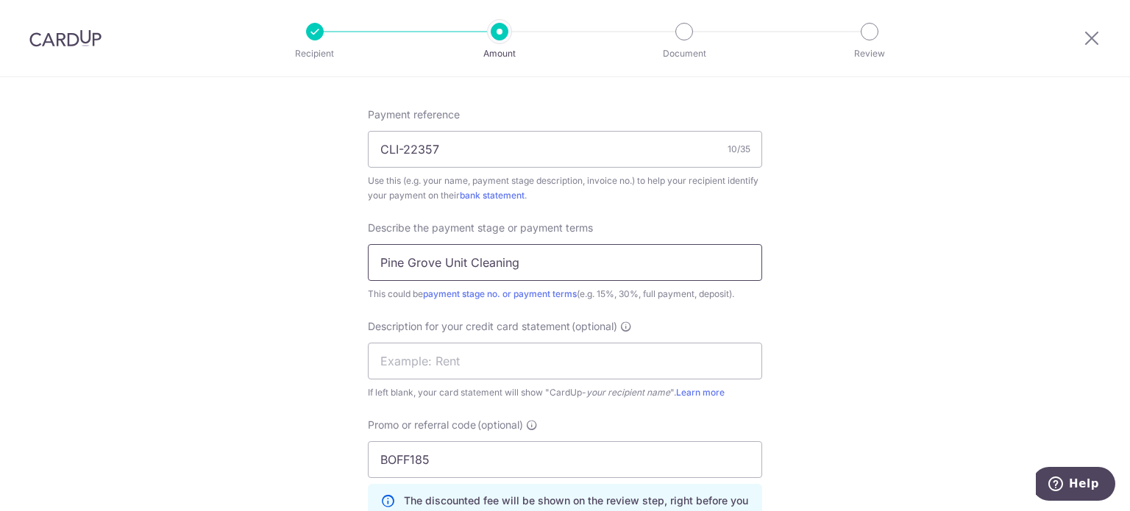
type input "Pine Grove Unit Cleaning"
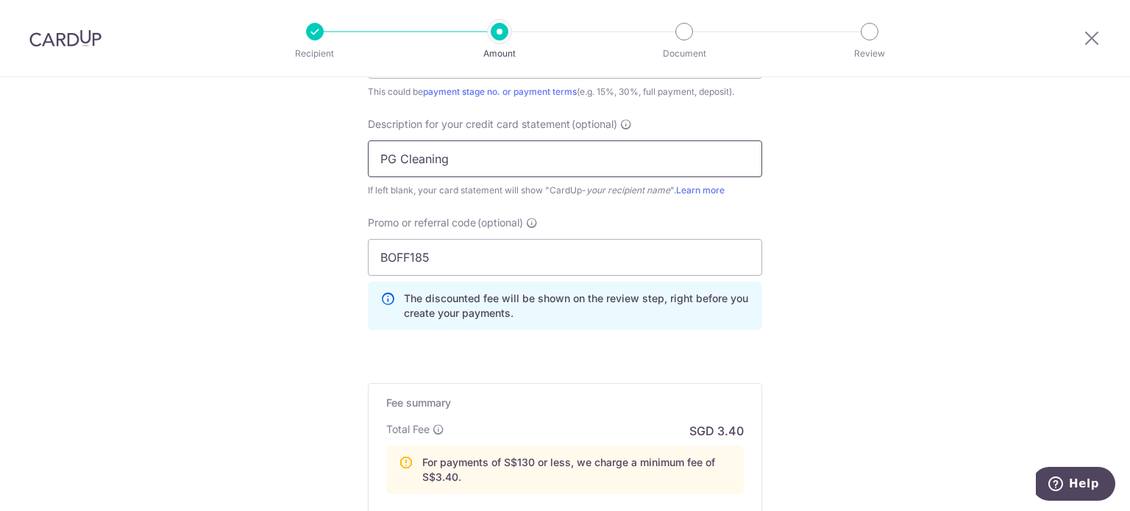
scroll to position [1251, 0]
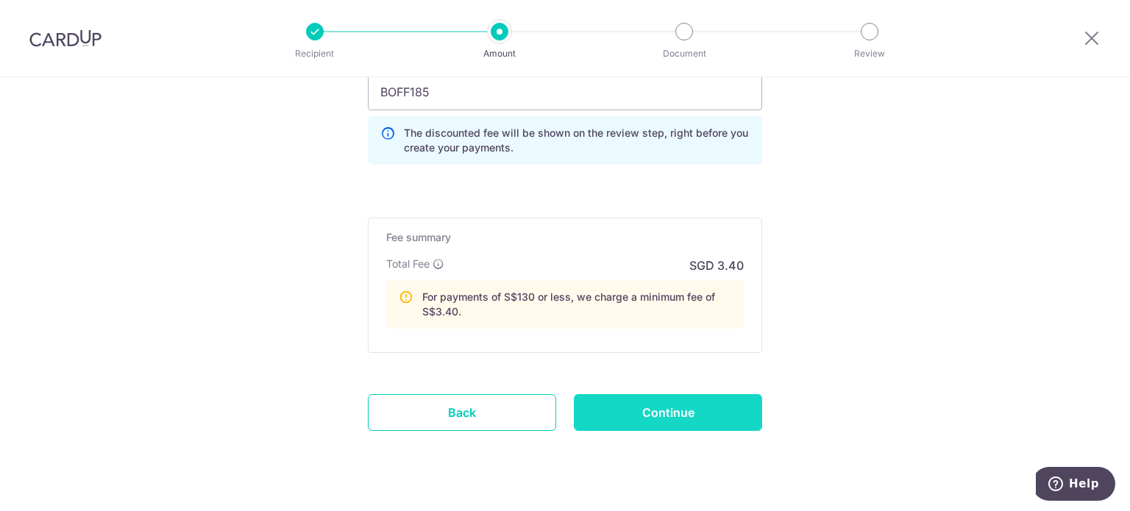
type input "PG Cleaning"
click at [679, 414] on input "Continue" at bounding box center [668, 412] width 188 height 37
type input "Create Schedule"
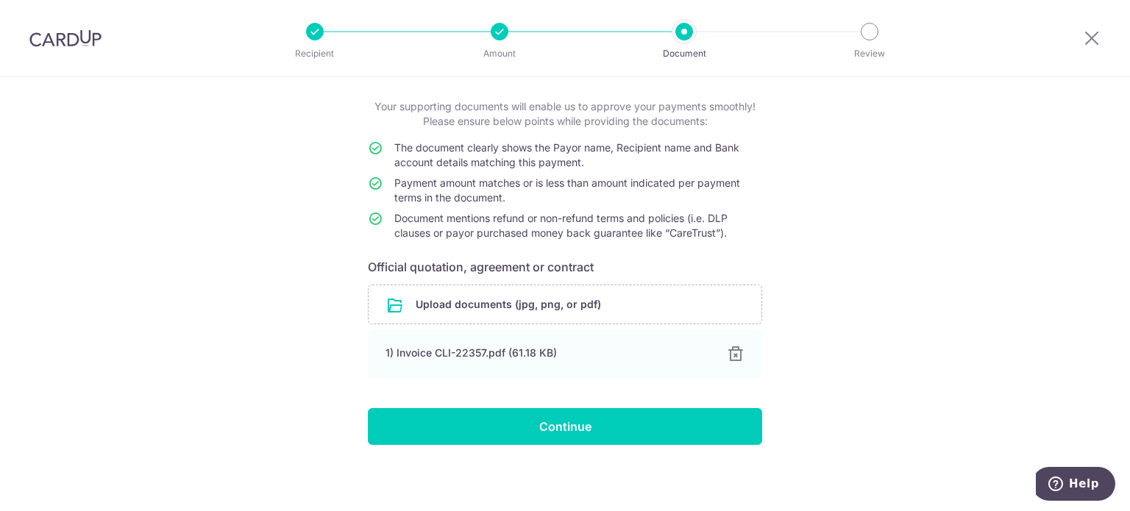
scroll to position [77, 0]
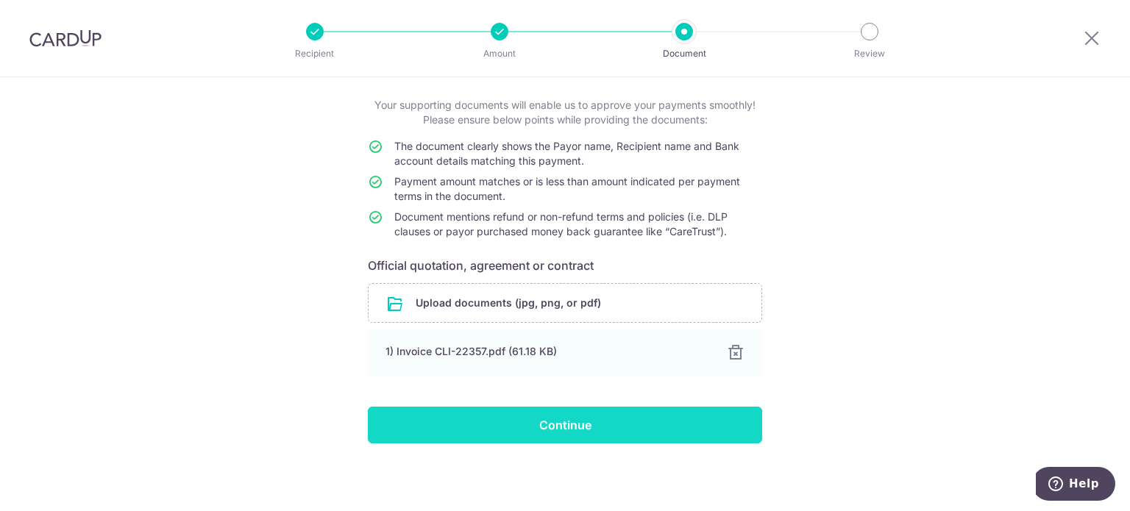
click at [574, 414] on input "Continue" at bounding box center [565, 425] width 394 height 37
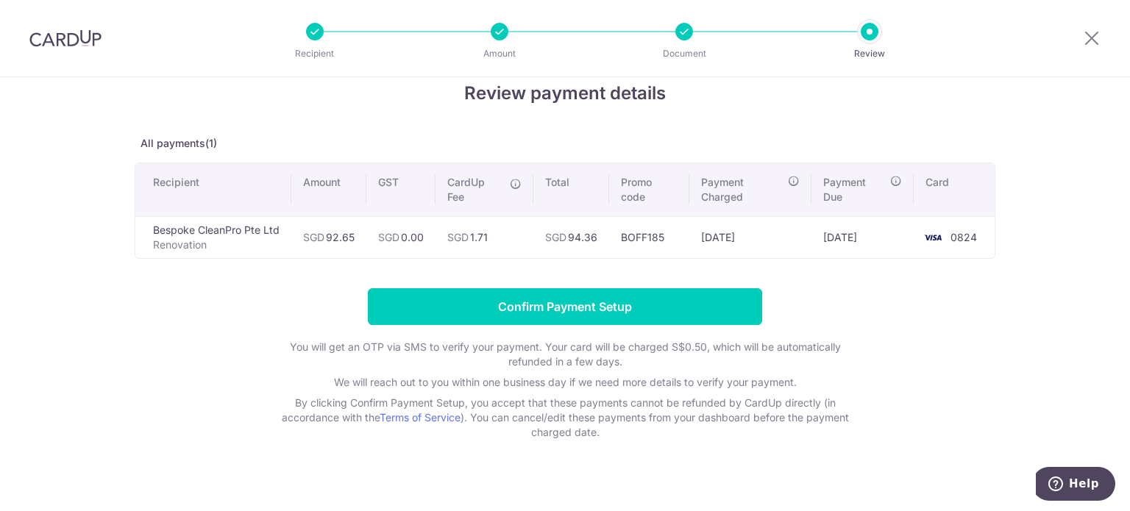
scroll to position [41, 0]
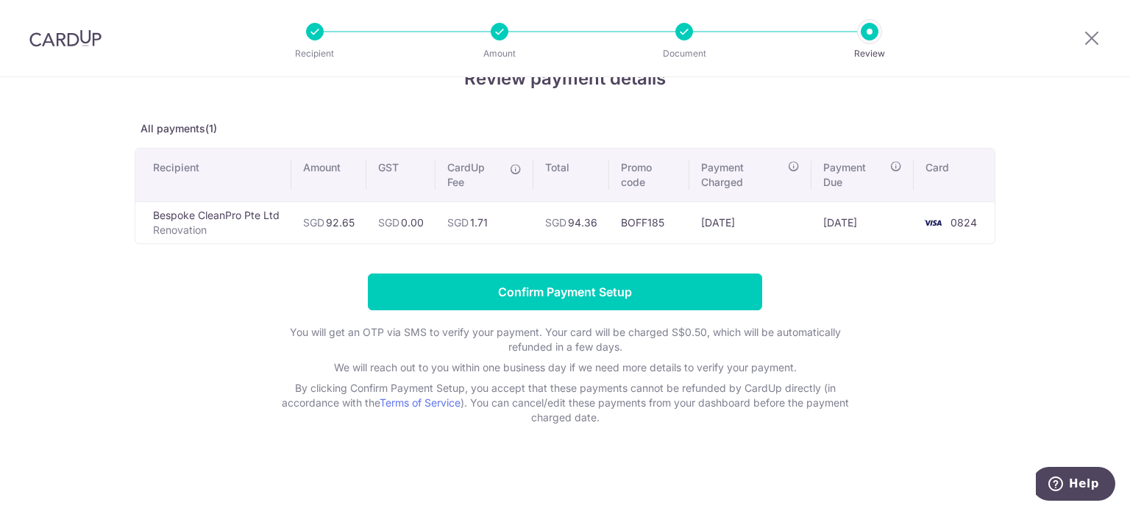
click at [503, 36] on div at bounding box center [500, 32] width 18 height 18
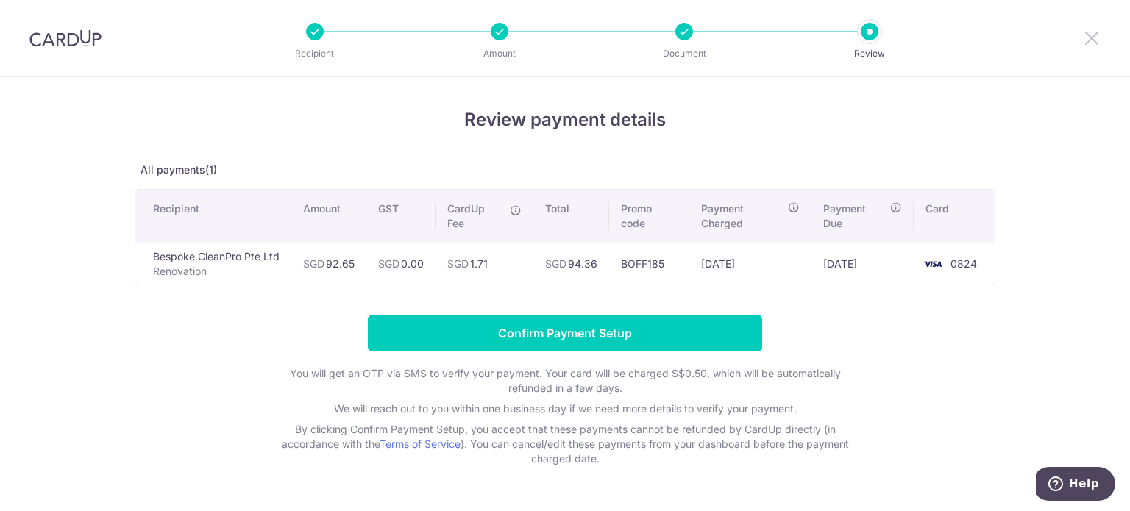
click at [1085, 36] on icon at bounding box center [1092, 38] width 18 height 18
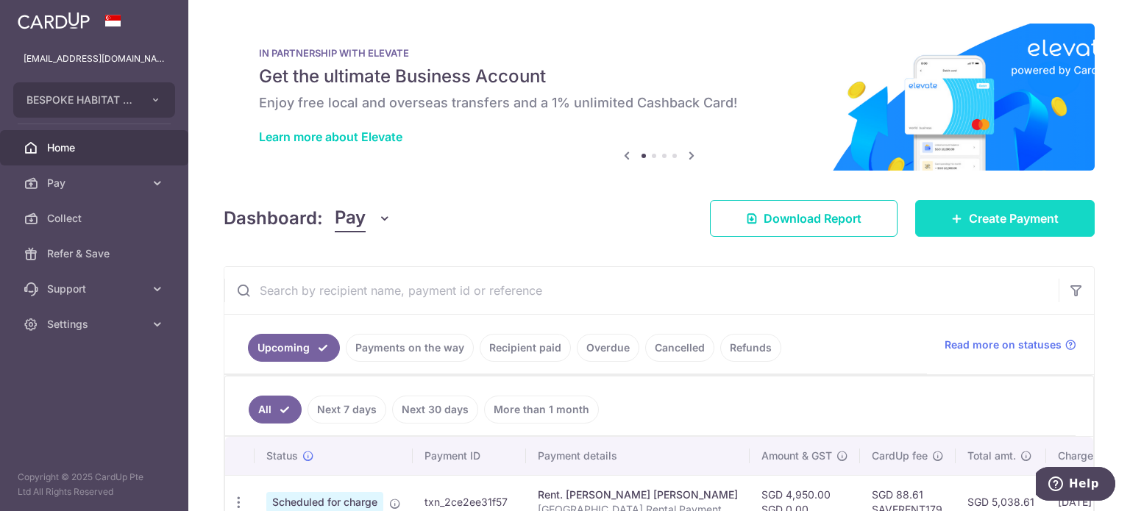
click at [977, 214] on span "Create Payment" at bounding box center [1014, 219] width 90 height 18
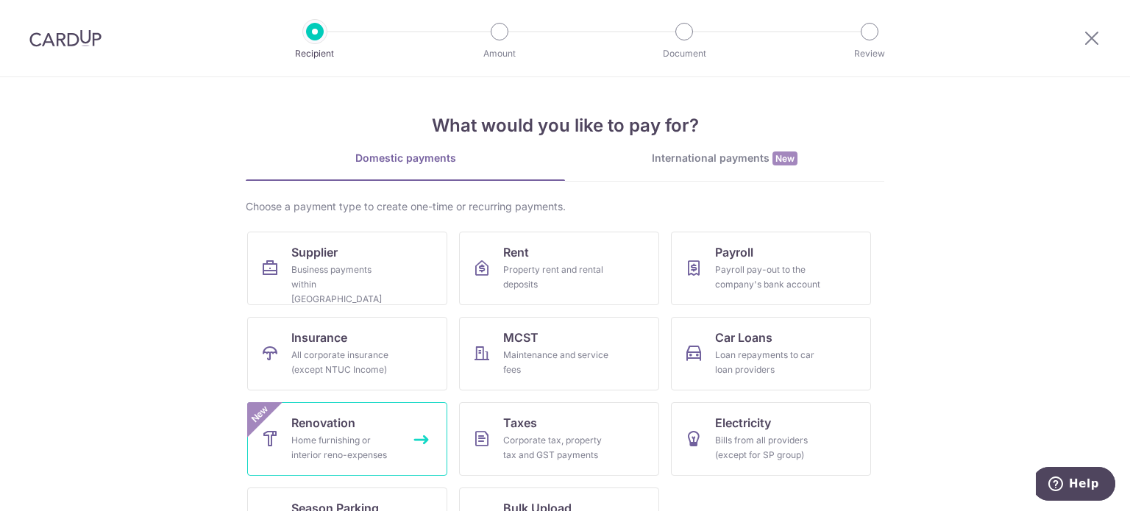
click at [312, 437] on div "Home furnishing or interior reno-expenses" at bounding box center [344, 447] width 106 height 29
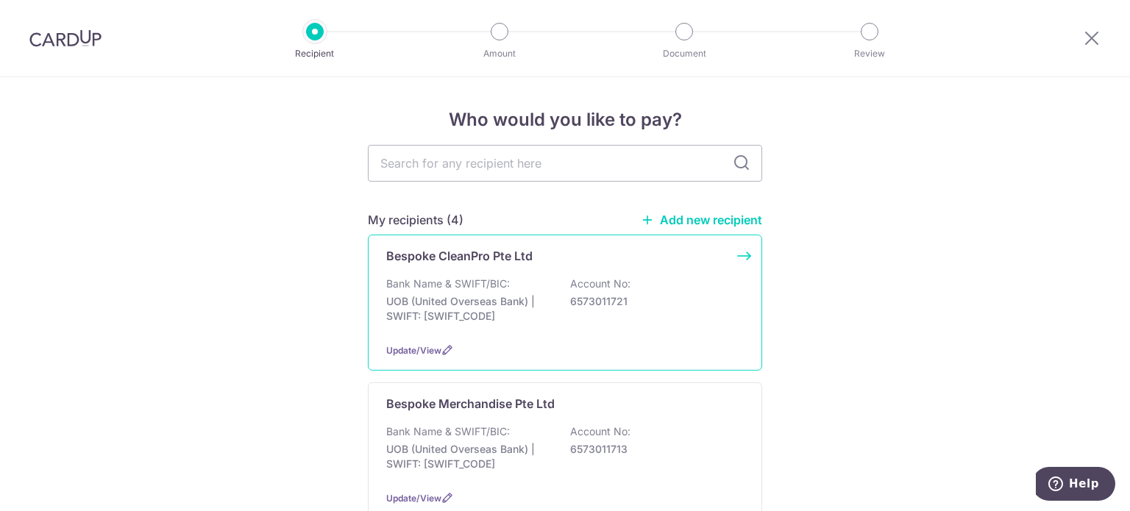
click at [503, 269] on div "Bespoke CleanPro Pte Ltd Bank Name & SWIFT/BIC: UOB (United Overseas Bank) | SW…" at bounding box center [565, 303] width 394 height 136
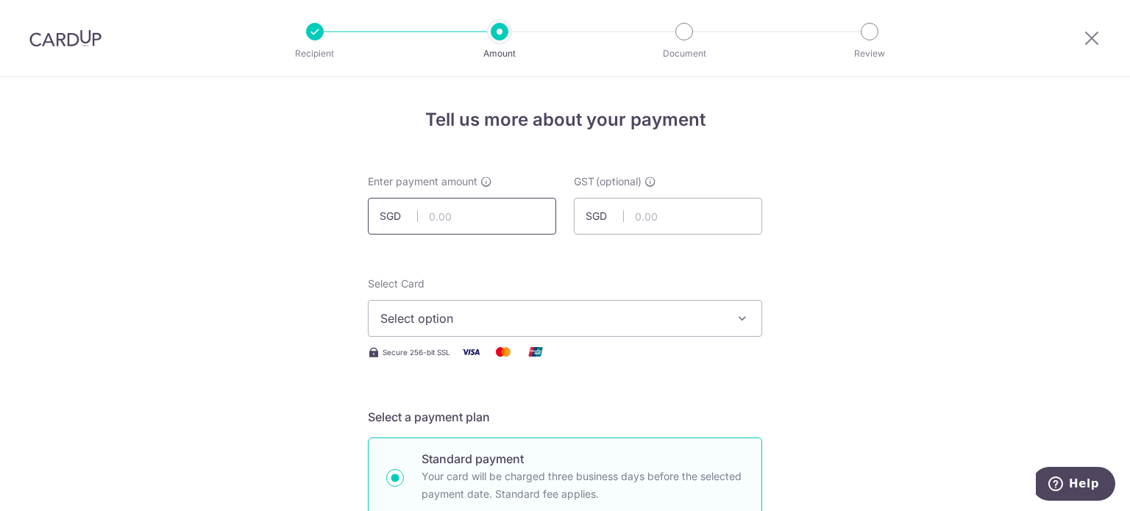
click at [491, 207] on input "text" at bounding box center [462, 216] width 188 height 37
type input "92.65"
click at [538, 321] on span "Select option" at bounding box center [551, 319] width 343 height 18
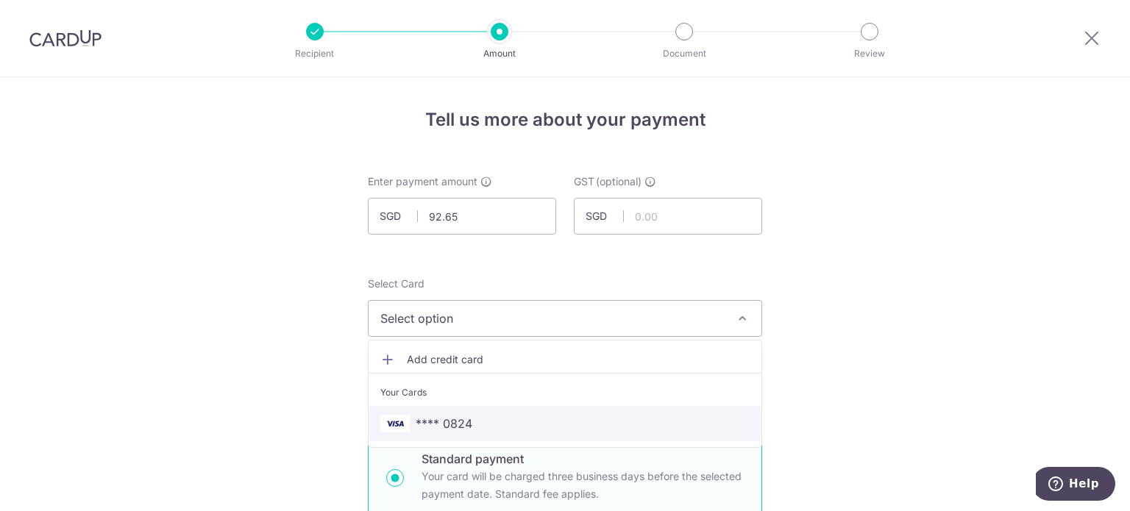
click at [448, 424] on span "**** 0824" at bounding box center [444, 424] width 57 height 18
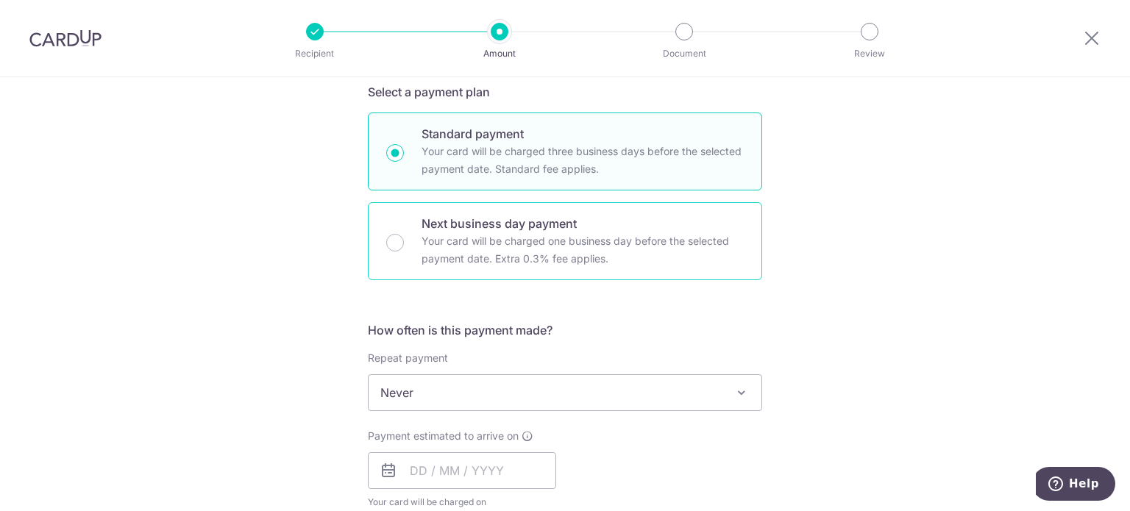
scroll to position [368, 0]
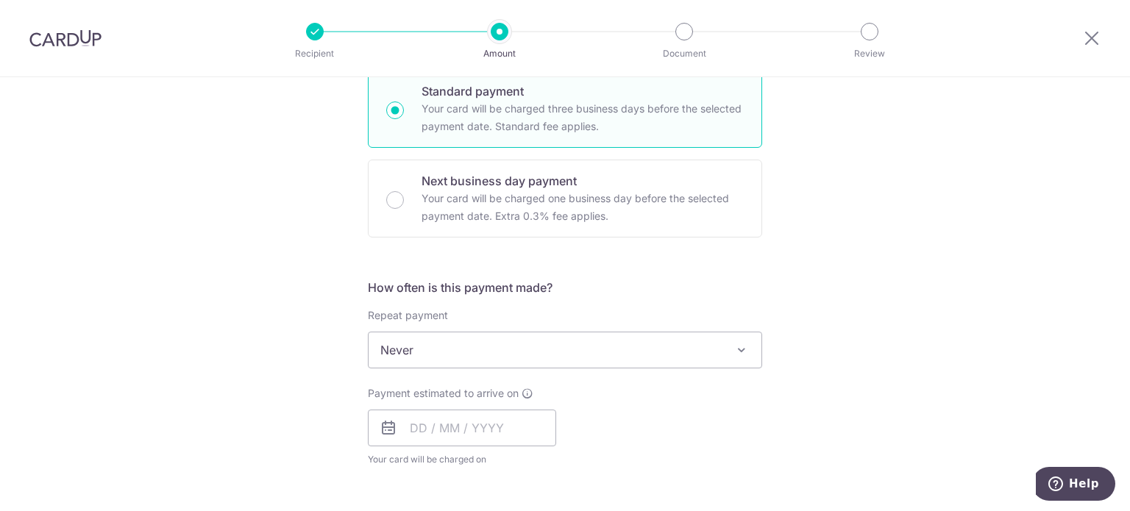
click at [499, 333] on span "Never" at bounding box center [565, 350] width 393 height 35
click at [463, 425] on input "text" at bounding box center [462, 428] width 188 height 37
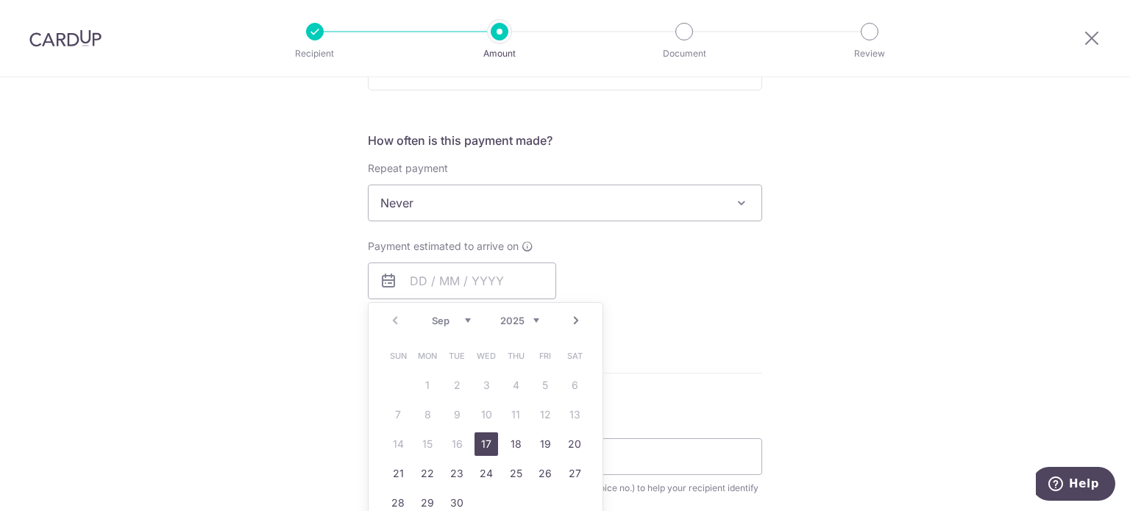
click at [484, 436] on link "17" at bounding box center [487, 445] width 24 height 24
type input "17/09/2025"
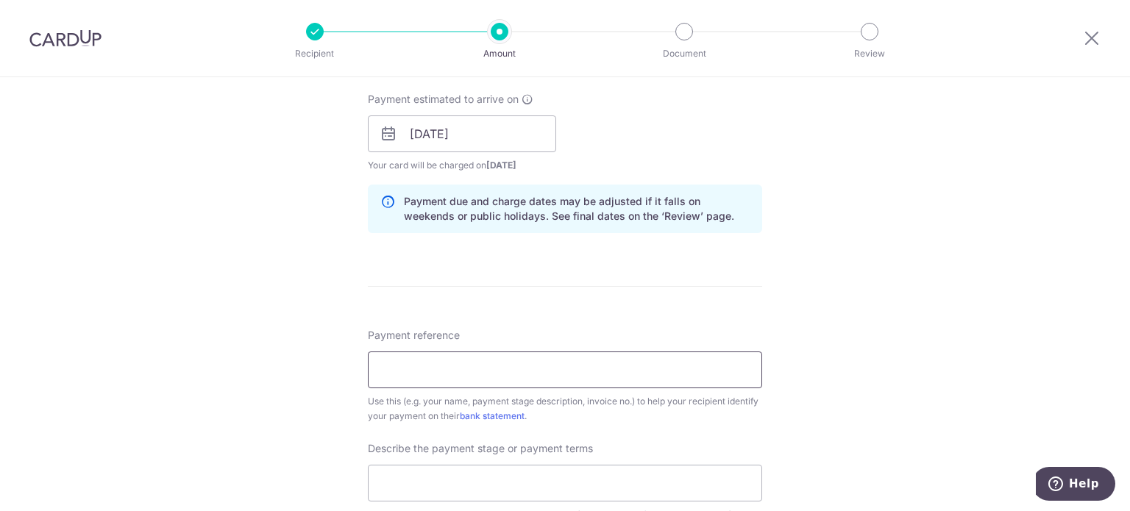
click at [475, 379] on input "Payment reference" at bounding box center [565, 370] width 394 height 37
paste input "CLI-22357"
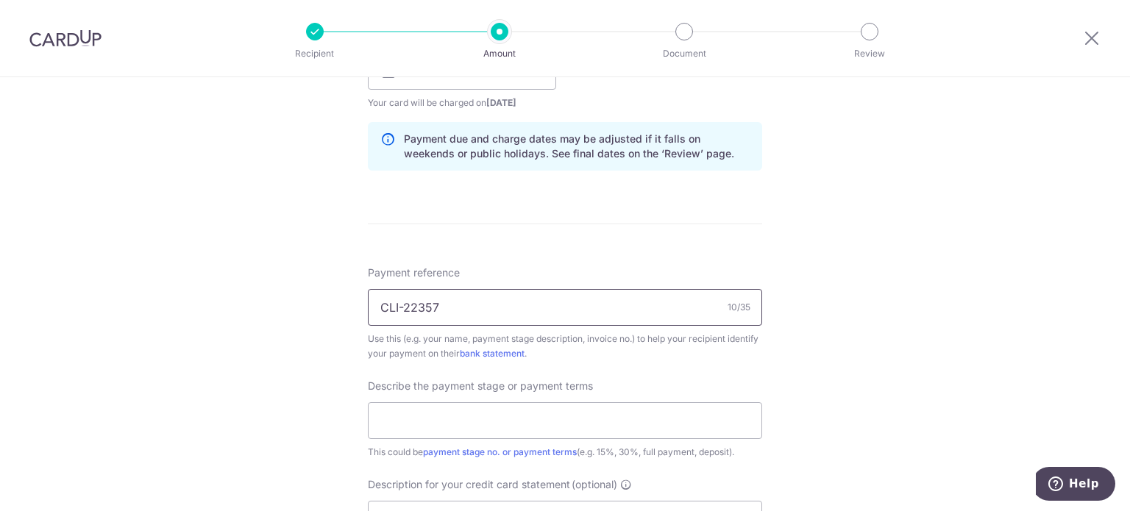
scroll to position [883, 0]
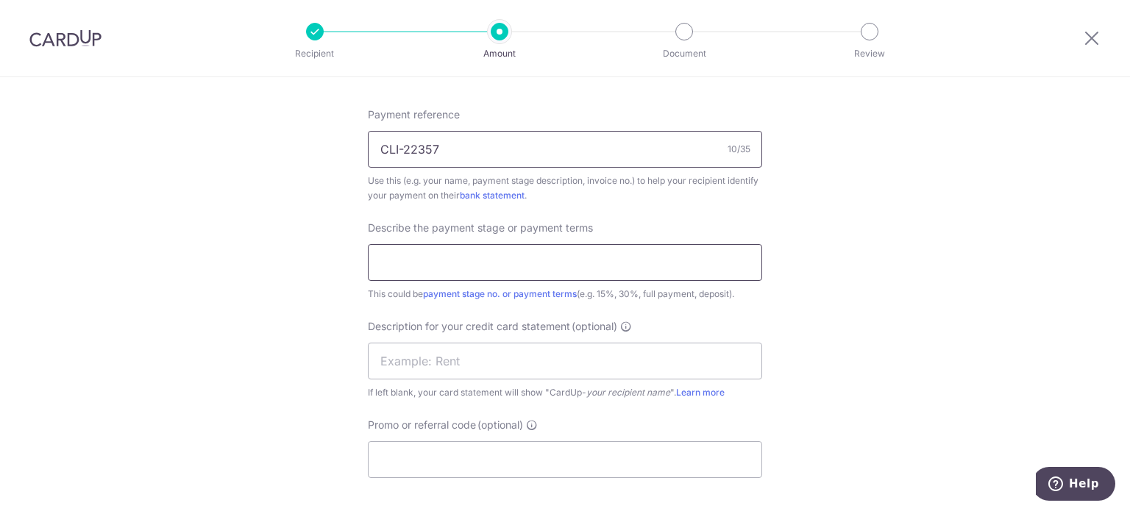
type input "CLI-22357"
click at [519, 247] on input "text" at bounding box center [565, 262] width 394 height 37
type input "Pine Grove Unit Cleaning"
type input "PG Cleaning"
click at [447, 471] on input "Promo or referral code (optional)" at bounding box center [565, 459] width 394 height 37
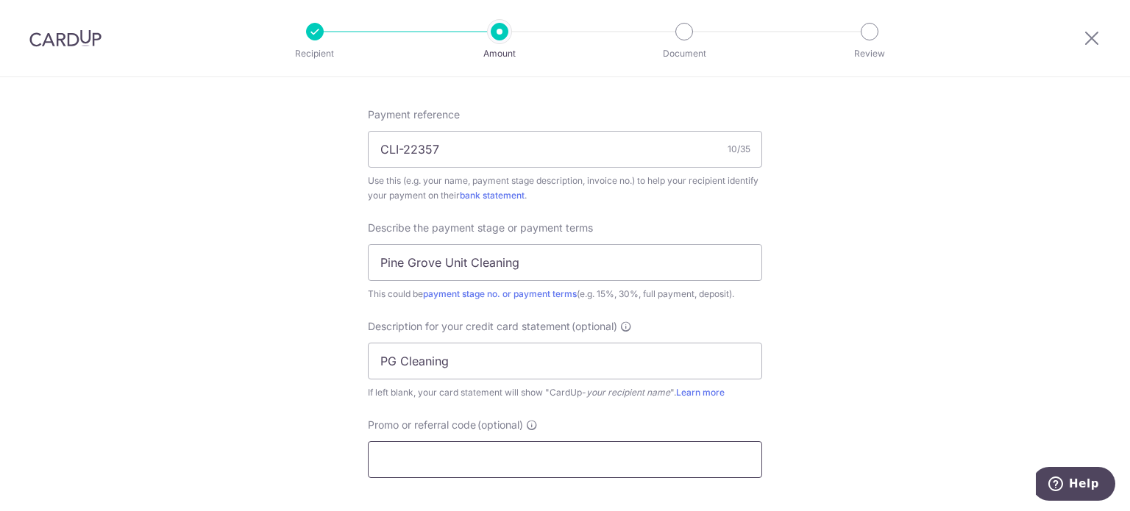
scroll to position [1177, 0]
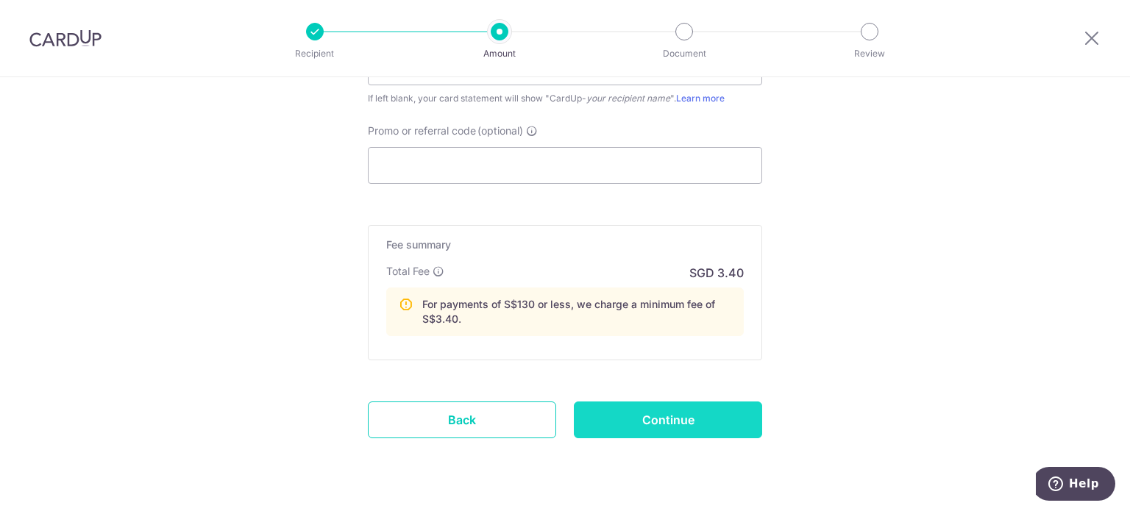
click at [692, 402] on input "Continue" at bounding box center [668, 420] width 188 height 37
type input "Create Schedule"
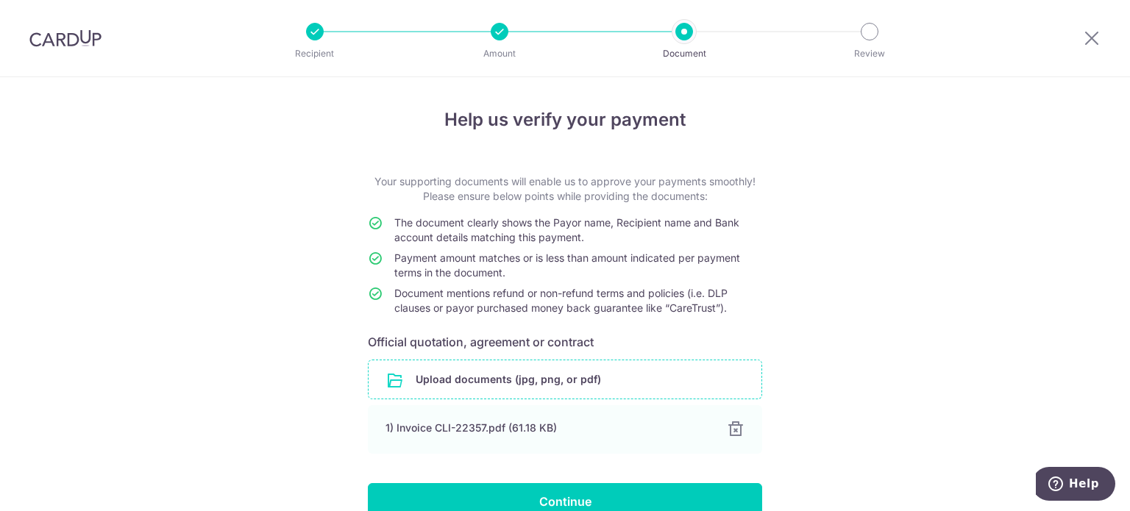
scroll to position [74, 0]
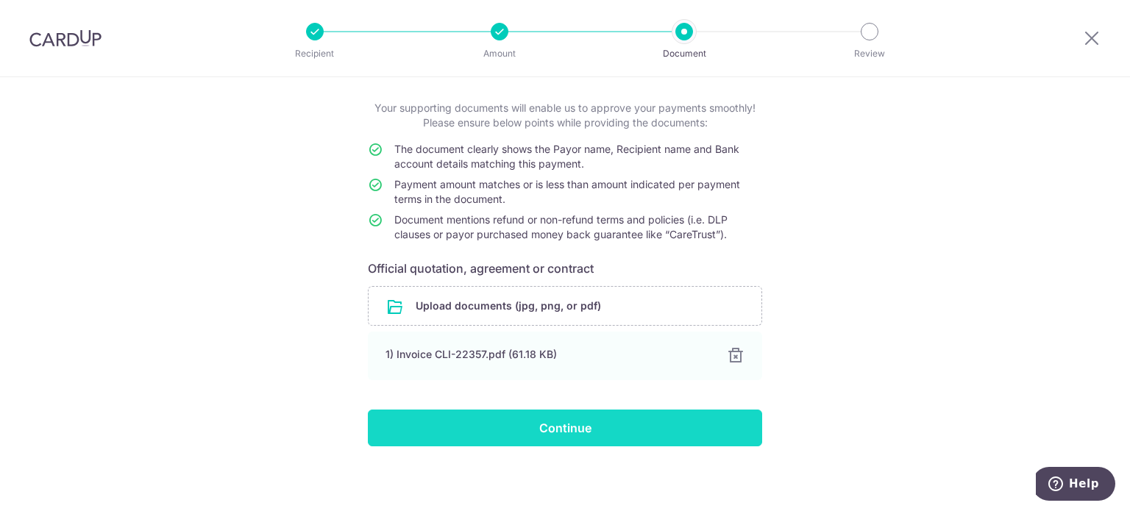
click at [564, 425] on input "Continue" at bounding box center [565, 428] width 394 height 37
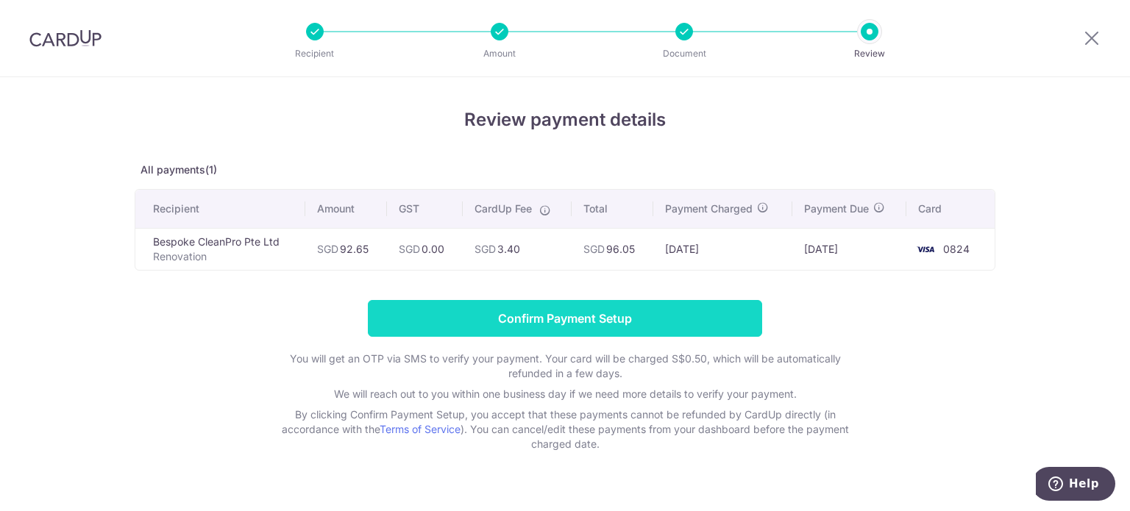
click at [645, 322] on input "Confirm Payment Setup" at bounding box center [565, 318] width 394 height 37
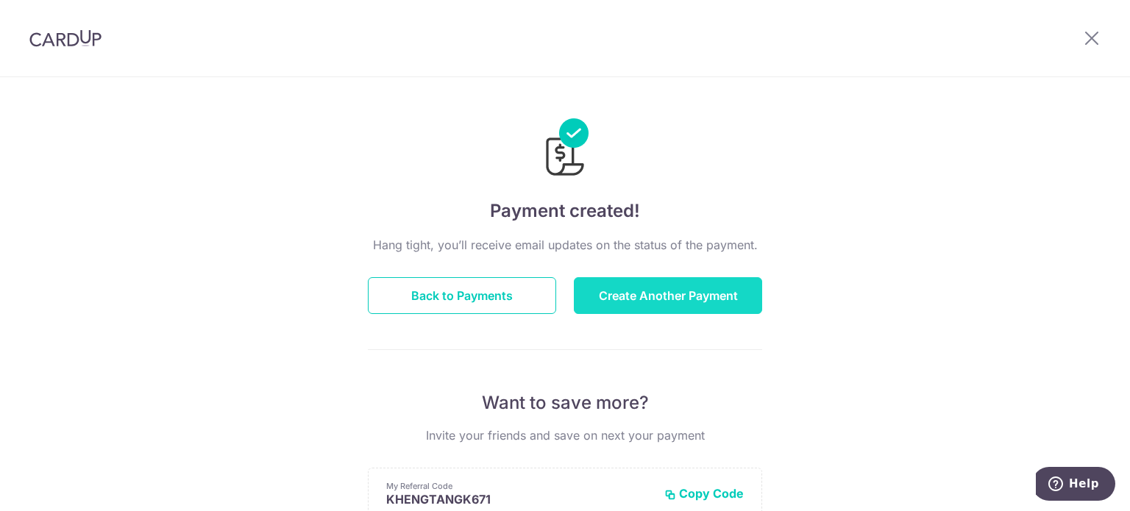
click at [702, 300] on button "Create Another Payment" at bounding box center [668, 295] width 188 height 37
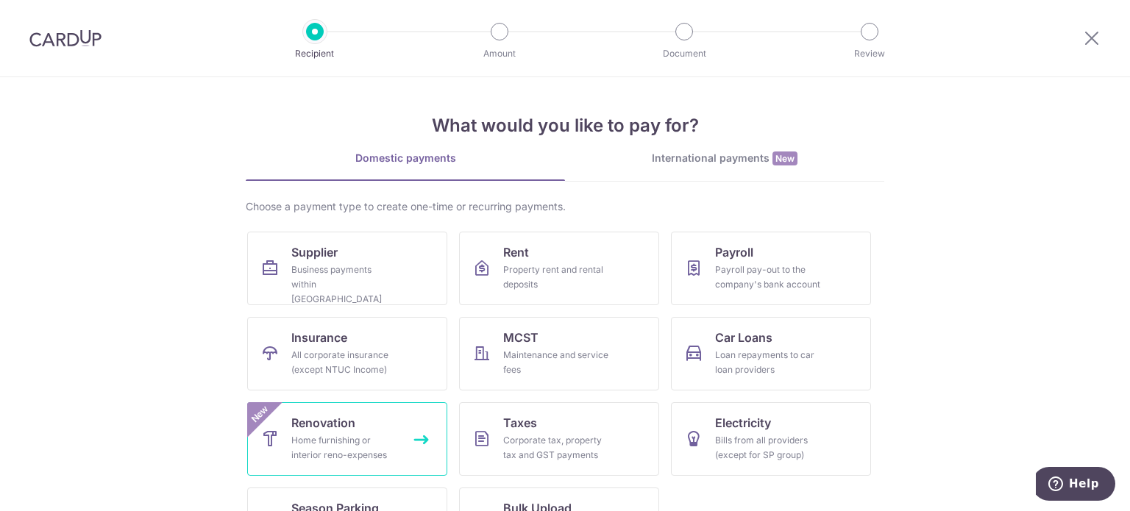
click at [308, 439] on div "Home furnishing or interior reno-expenses" at bounding box center [344, 447] width 106 height 29
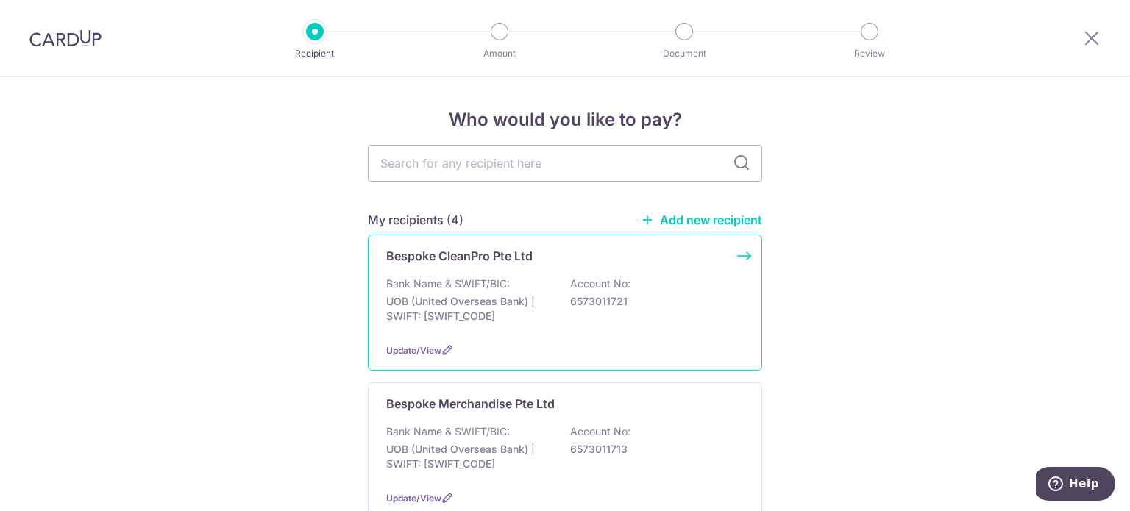
click at [489, 280] on p "Bank Name & SWIFT/BIC:" at bounding box center [448, 284] width 124 height 15
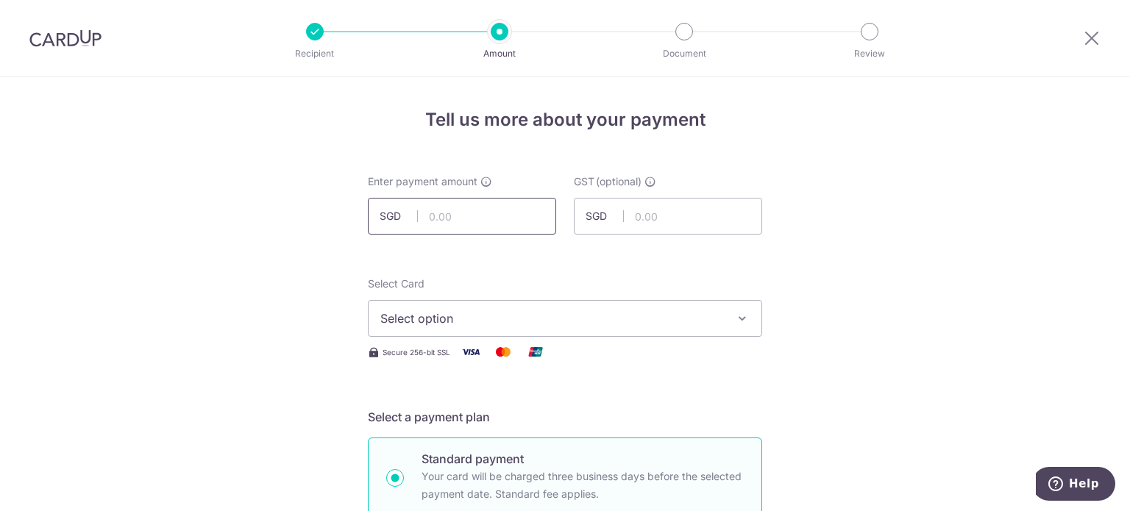
click at [472, 221] on input "text" at bounding box center [462, 216] width 188 height 37
type input "277.95"
click at [627, 322] on span "Select option" at bounding box center [551, 319] width 343 height 18
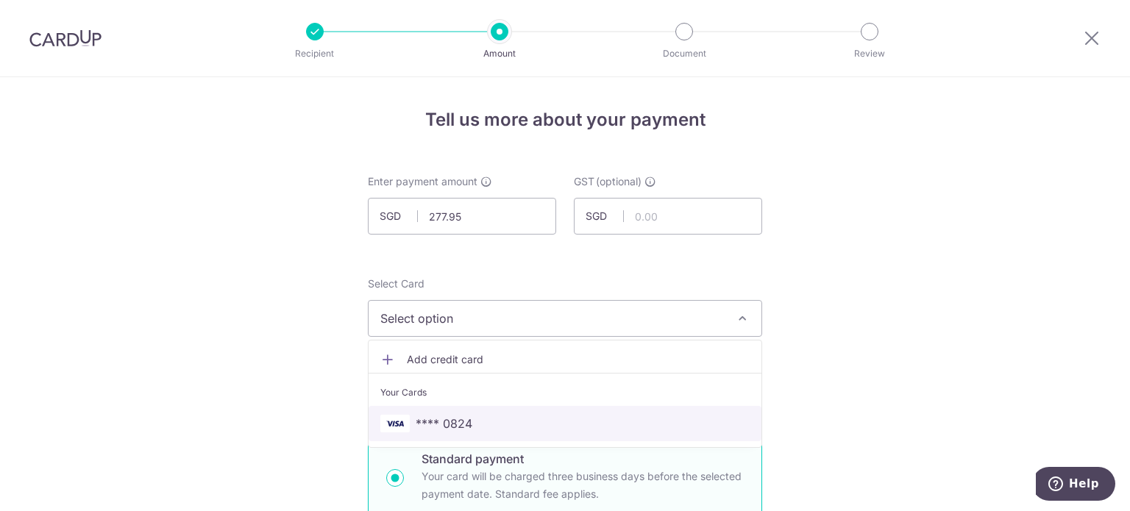
drag, startPoint x: 477, startPoint y: 419, endPoint x: 728, endPoint y: 327, distance: 267.5
click at [477, 419] on span "**** 0824" at bounding box center [564, 424] width 369 height 18
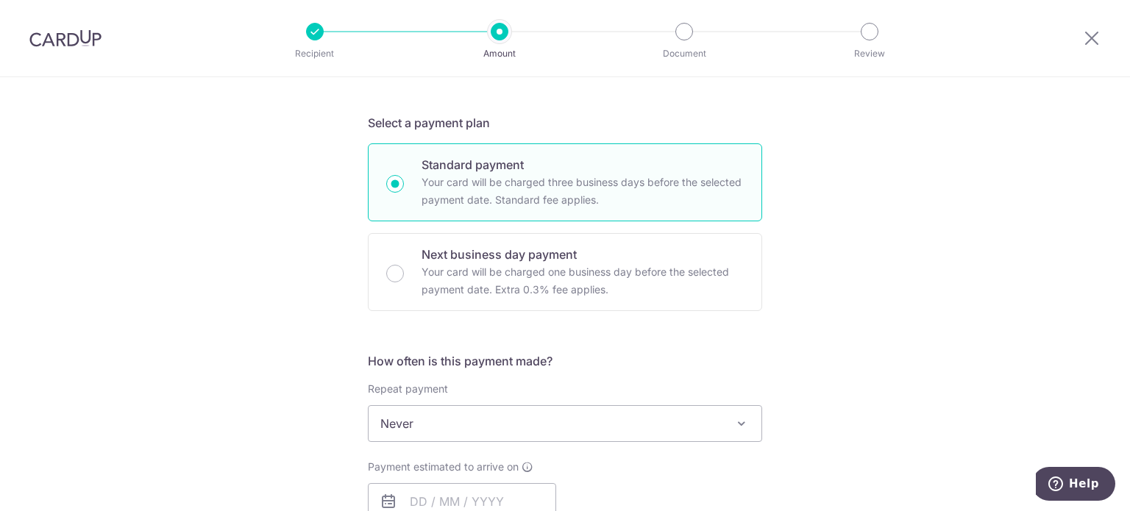
scroll to position [441, 0]
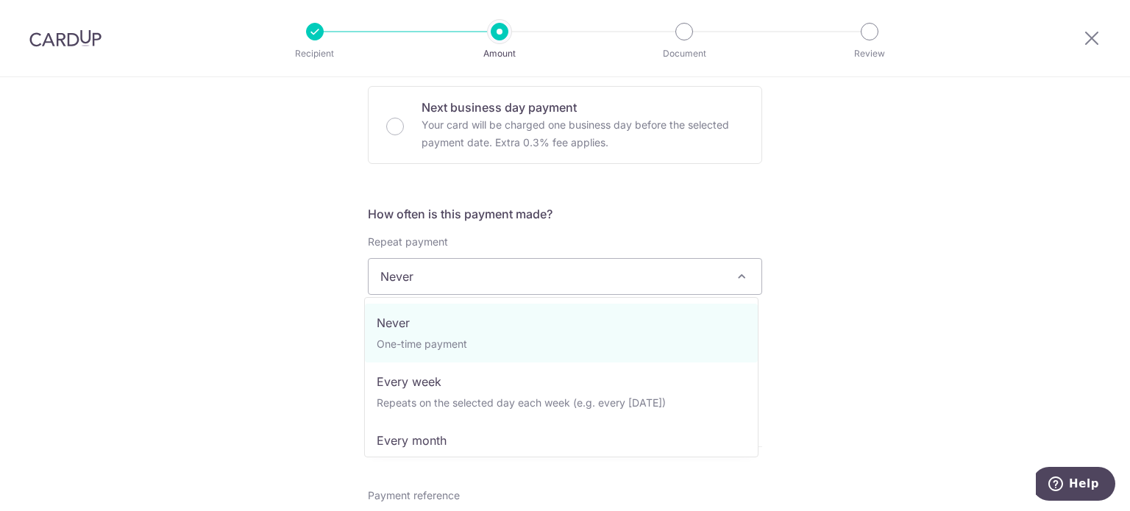
click at [540, 279] on span "Never" at bounding box center [565, 276] width 393 height 35
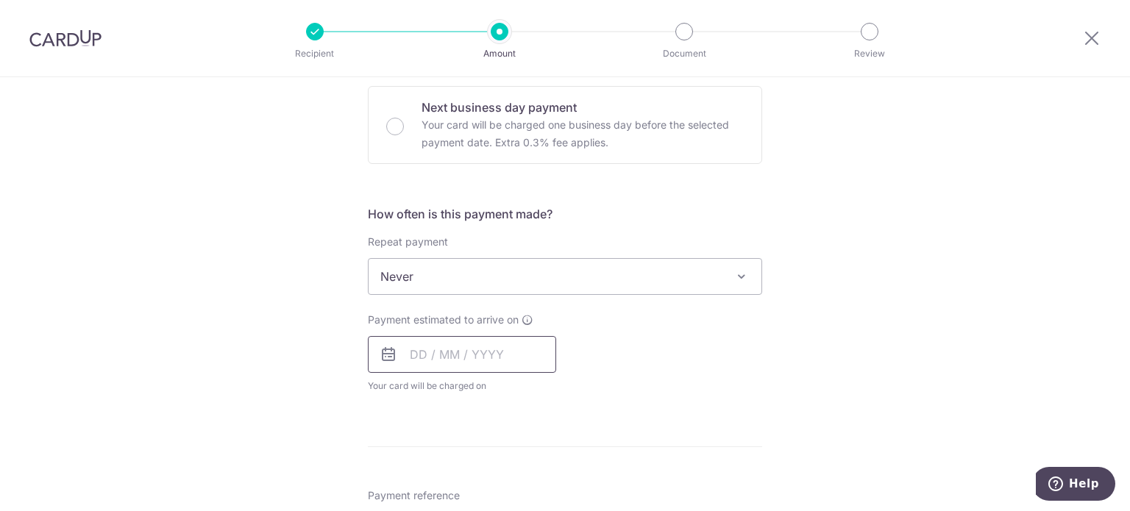
click at [471, 349] on input "text" at bounding box center [462, 354] width 188 height 37
click at [483, 506] on link "17" at bounding box center [487, 518] width 24 height 24
type input "[DATE]"
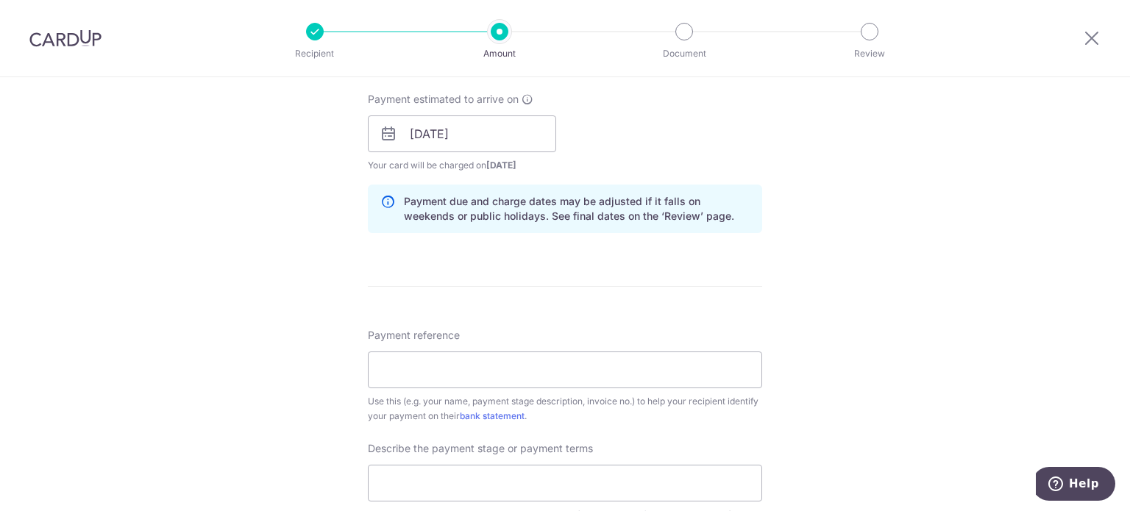
scroll to position [883, 0]
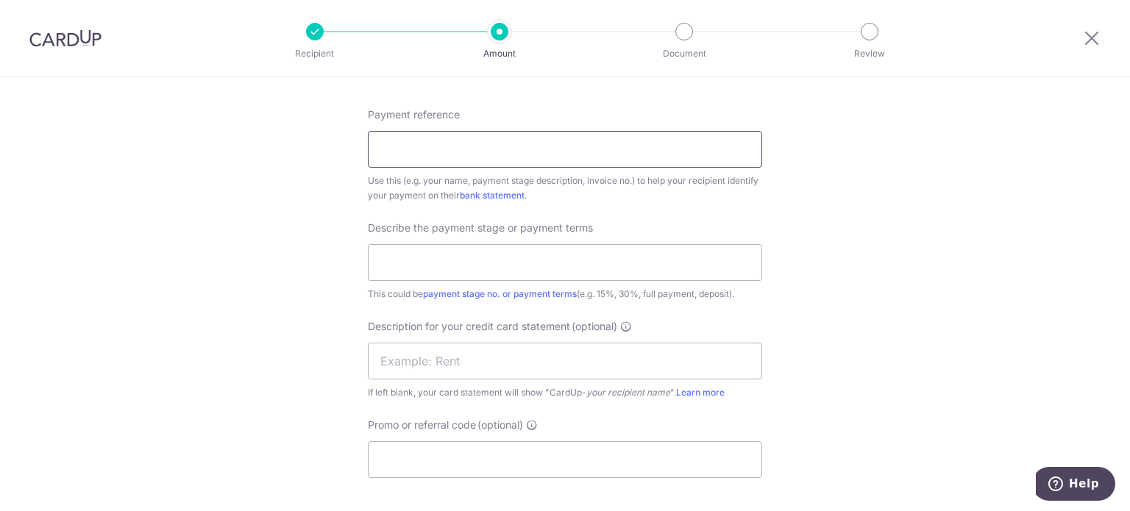
click at [505, 141] on input "Payment reference" at bounding box center [565, 149] width 394 height 37
paste input "CLI-22480"
type input "CLI-22480"
click at [481, 266] on input "text" at bounding box center [565, 262] width 394 height 37
type input "East Meadow Unit Cleaning"
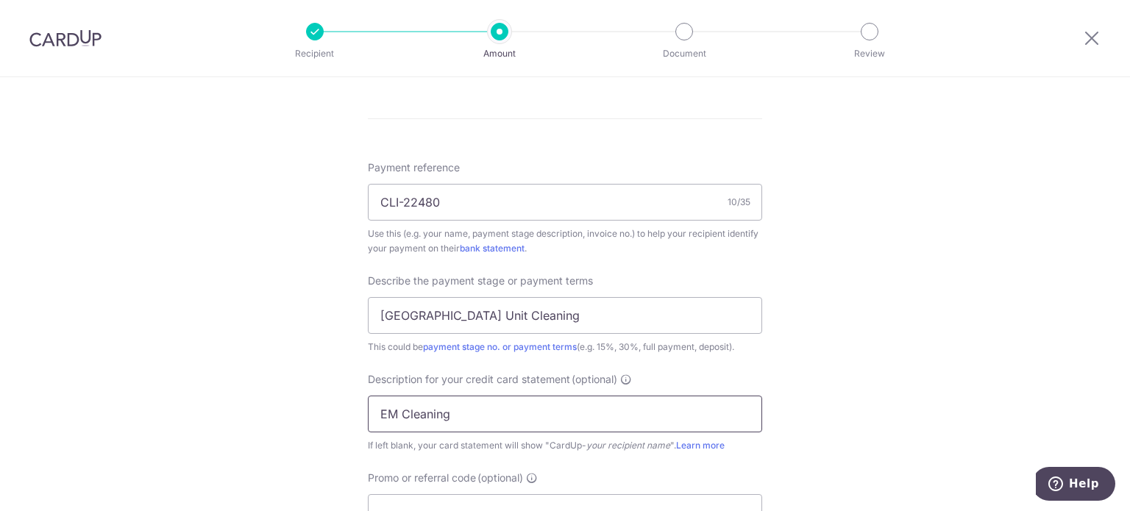
scroll to position [1030, 0]
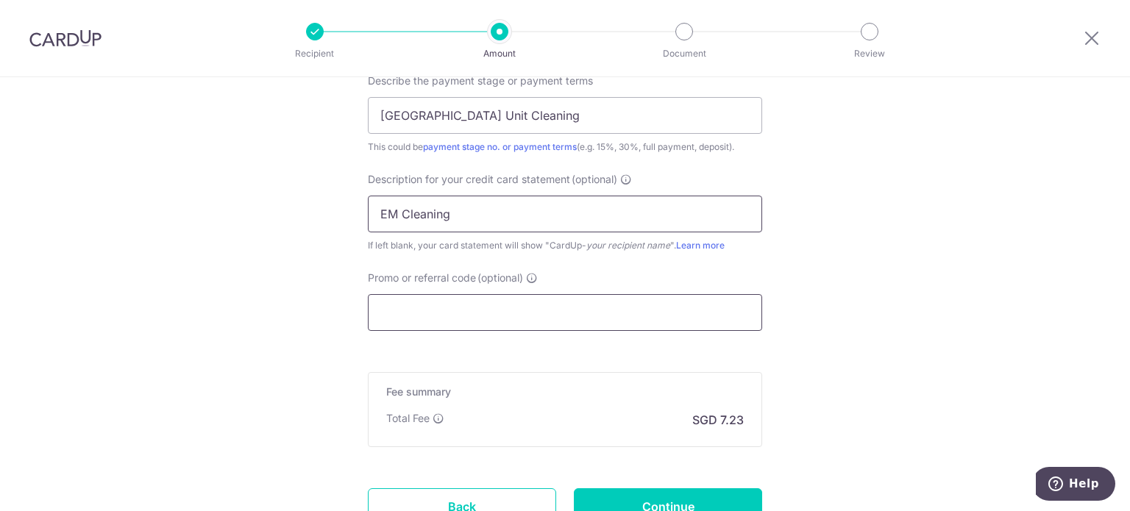
type input "EM Cleaning"
click at [533, 303] on input "Promo or referral code (optional)" at bounding box center [565, 312] width 394 height 37
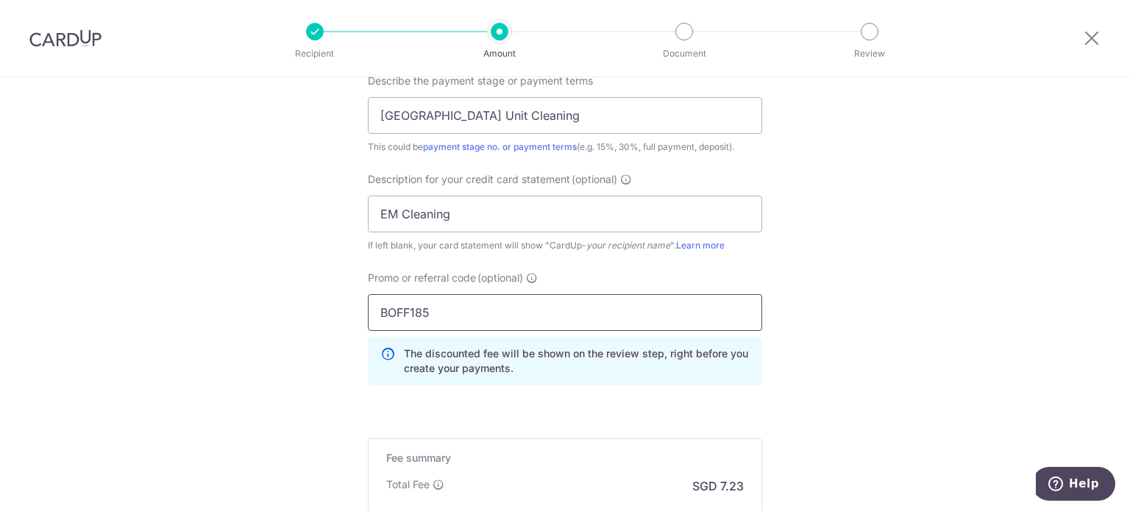
type input "BOFF185"
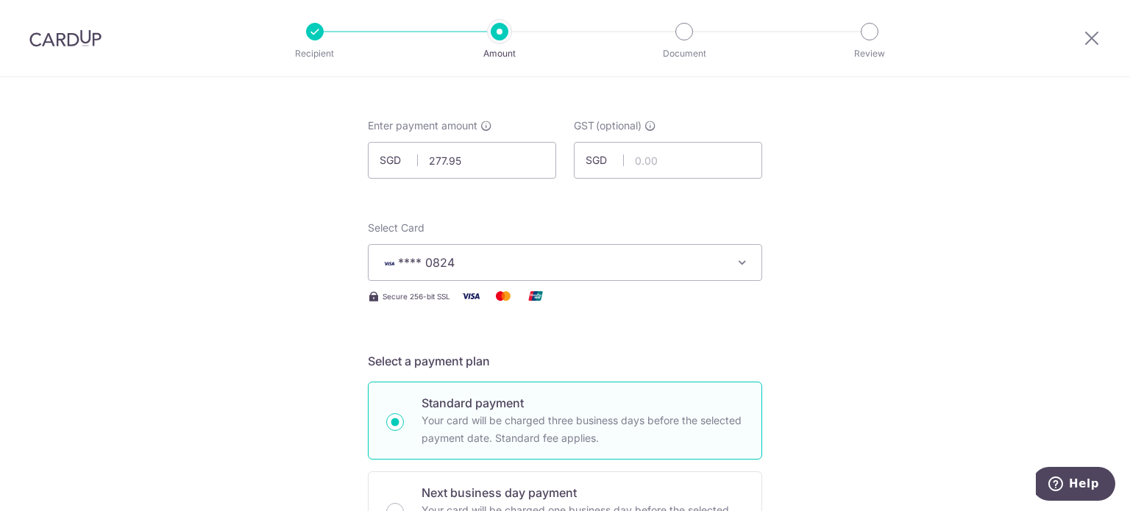
scroll to position [0, 0]
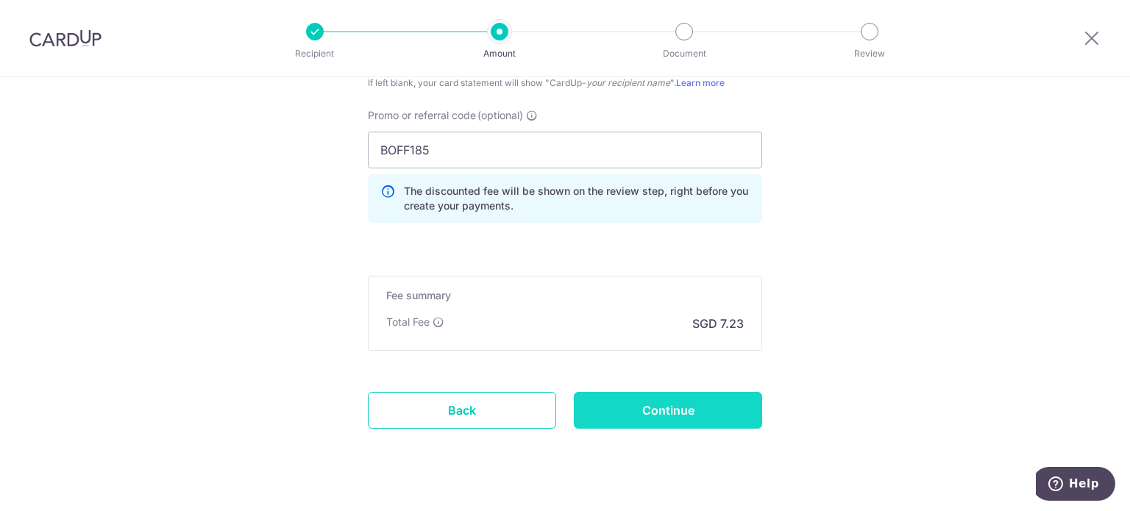
scroll to position [1218, 0]
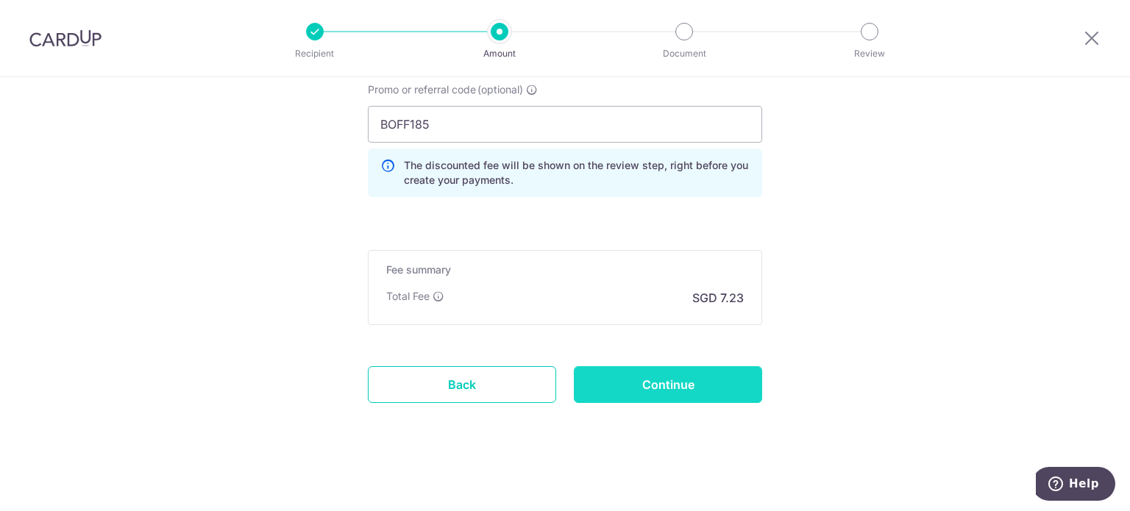
click at [699, 367] on input "Continue" at bounding box center [668, 384] width 188 height 37
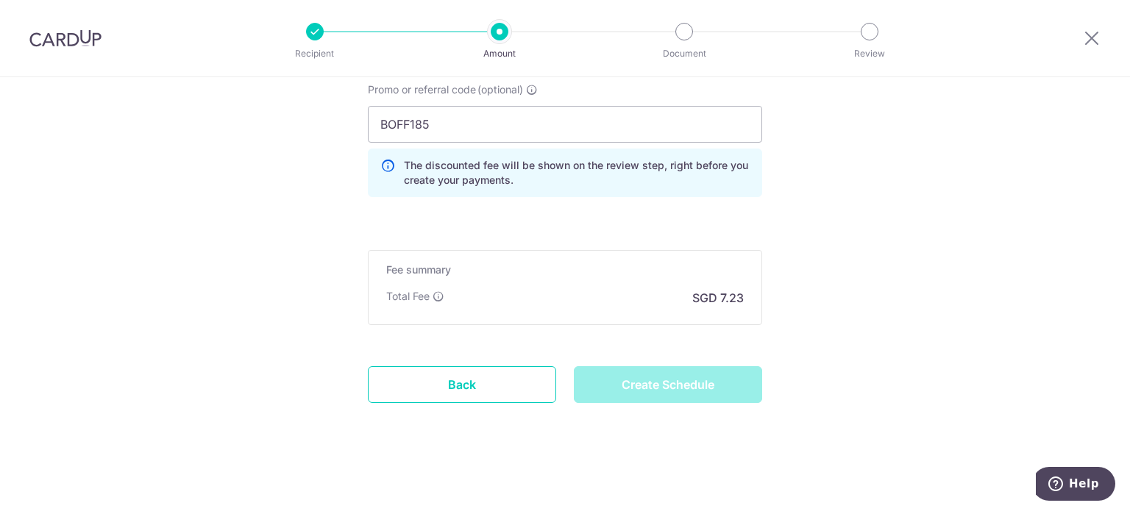
type input "Create Schedule"
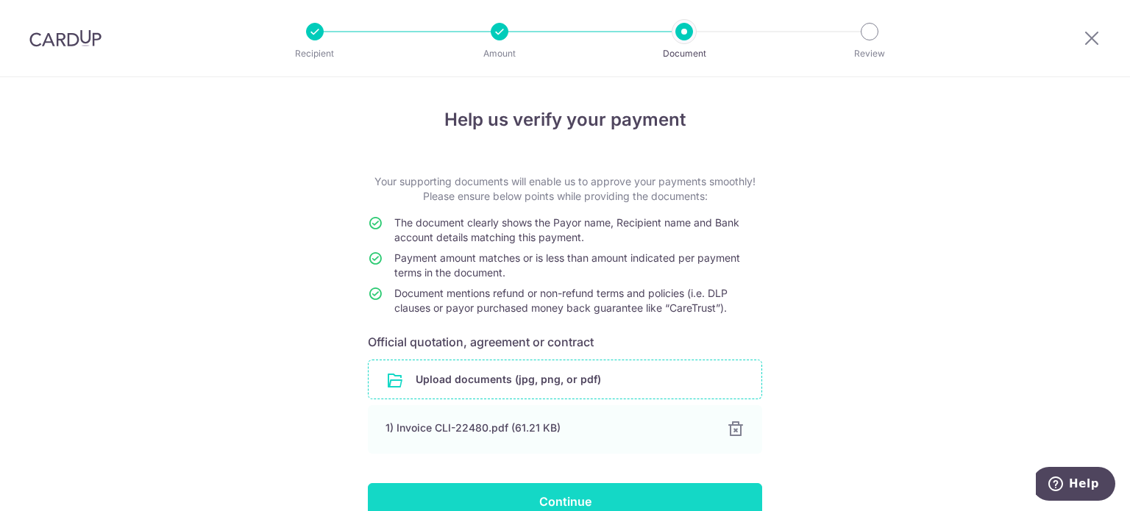
click at [558, 497] on input "Continue" at bounding box center [565, 501] width 394 height 37
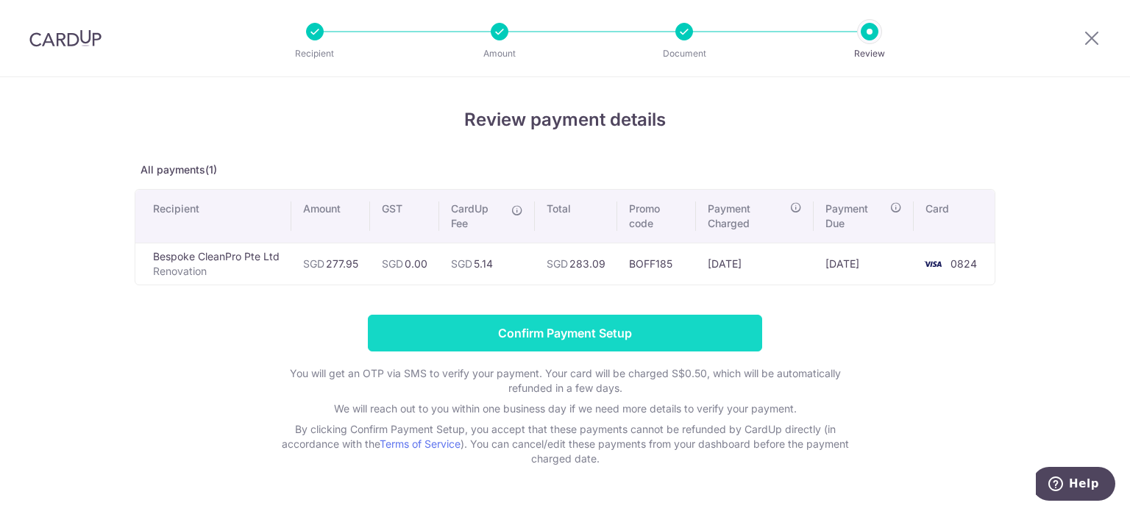
click at [474, 330] on input "Confirm Payment Setup" at bounding box center [565, 333] width 394 height 37
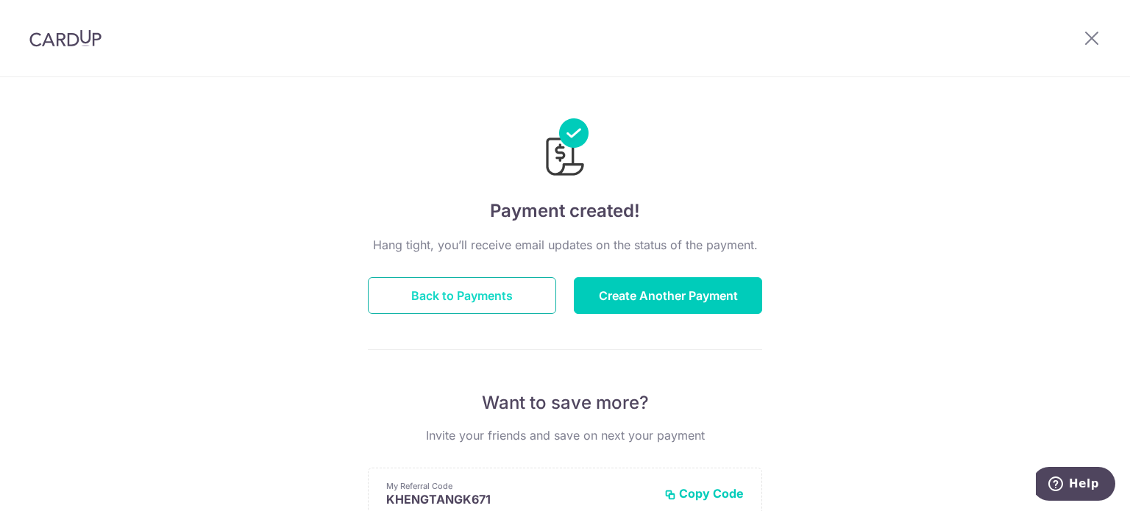
click at [512, 308] on button "Back to Payments" at bounding box center [462, 295] width 188 height 37
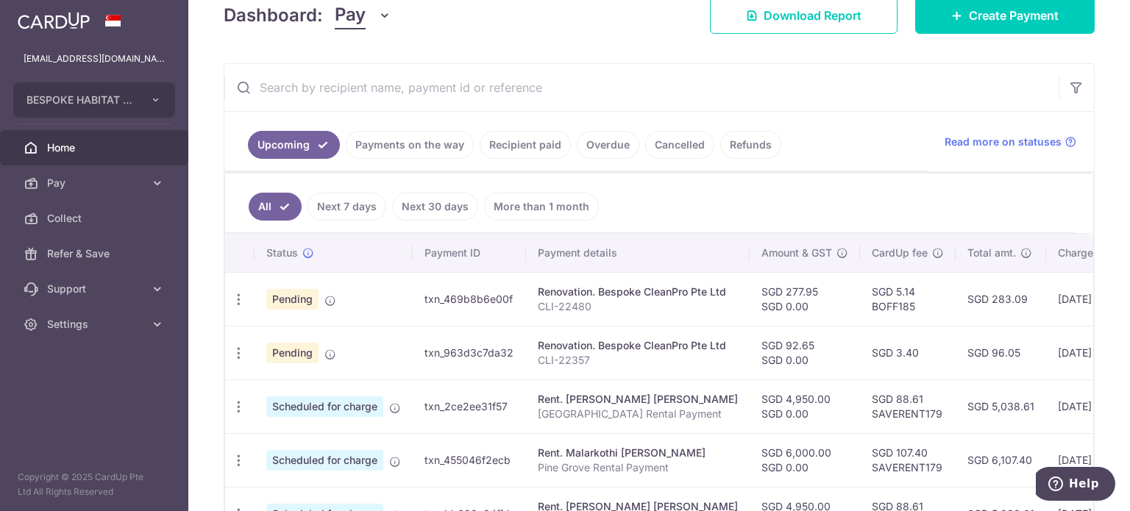
scroll to position [221, 0]
